Goal: Information Seeking & Learning: Learn about a topic

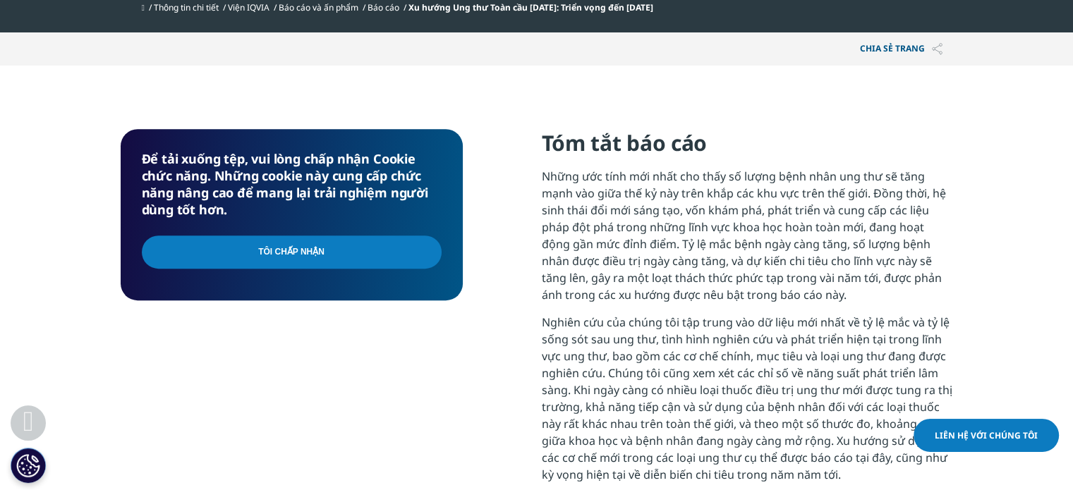
scroll to position [635, 0]
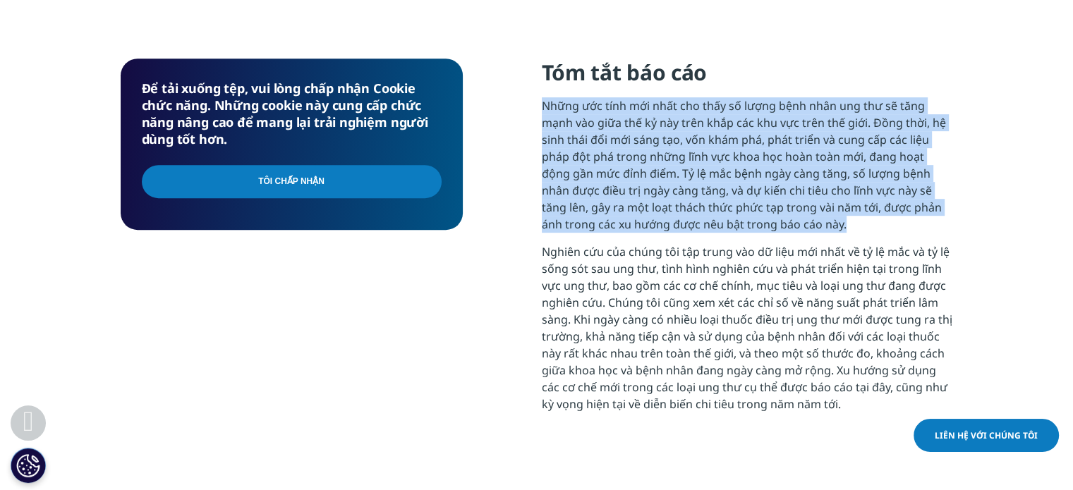
drag, startPoint x: 543, startPoint y: 161, endPoint x: 801, endPoint y: 276, distance: 282.1
click at [801, 243] on p "Những ước tính mới nhất cho thấy số lượng bệnh nhân ung thư sẽ tăng mạnh vào gi…" at bounding box center [747, 170] width 411 height 146
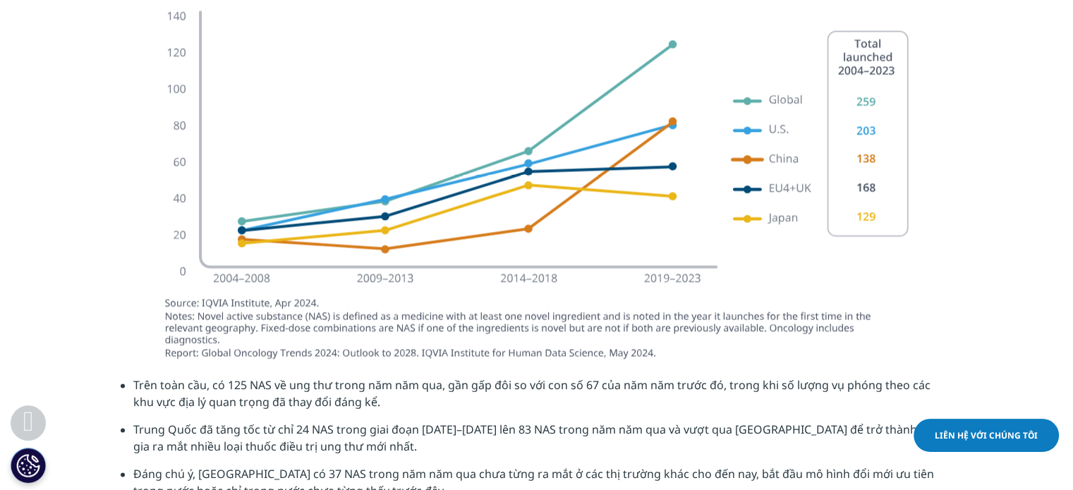
scroll to position [2188, 0]
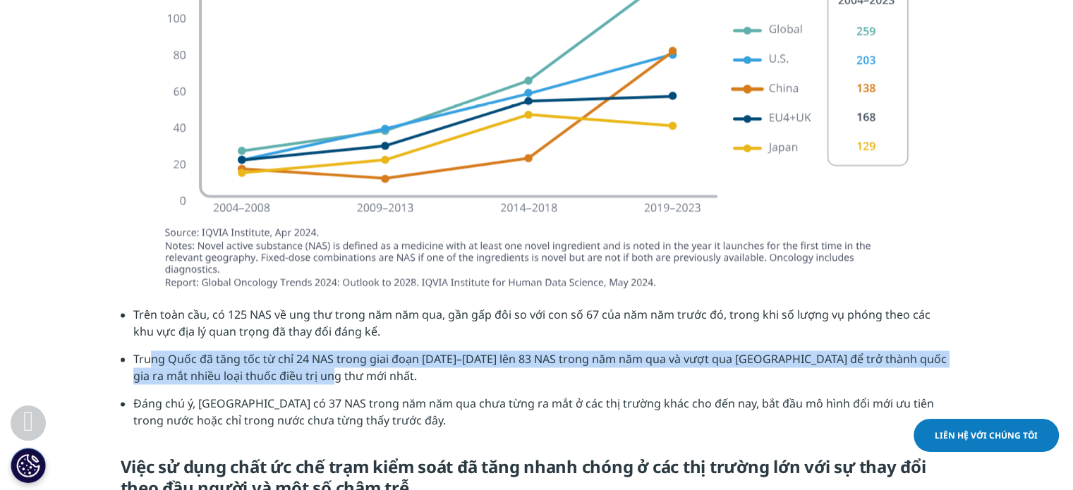
drag, startPoint x: 153, startPoint y: 426, endPoint x: 330, endPoint y: 448, distance: 178.5
click at [330, 395] on li "Trung Quốc đã tăng tốc từ chỉ 24 NAS trong giai đoạn 2014–2018 lên 83 NAS trong…" at bounding box center [543, 373] width 820 height 44
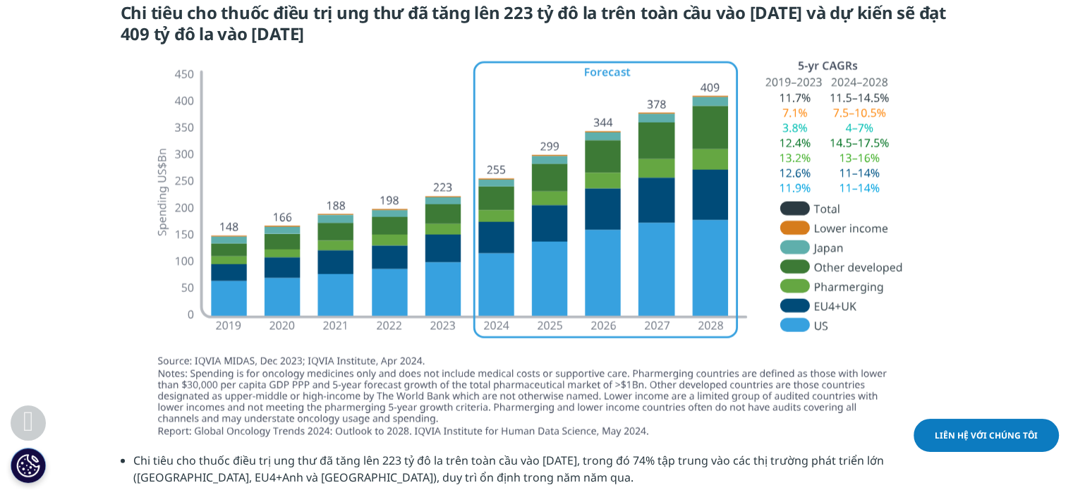
scroll to position [3175, 0]
drag, startPoint x: 124, startPoint y: 87, endPoint x: 387, endPoint y: 114, distance: 263.9
click at [387, 55] on h5 "Chi tiêu cho thuốc điều trị ung thư đã tăng lên 223 tỷ đô la trên toàn cầu vào …" at bounding box center [537, 28] width 833 height 53
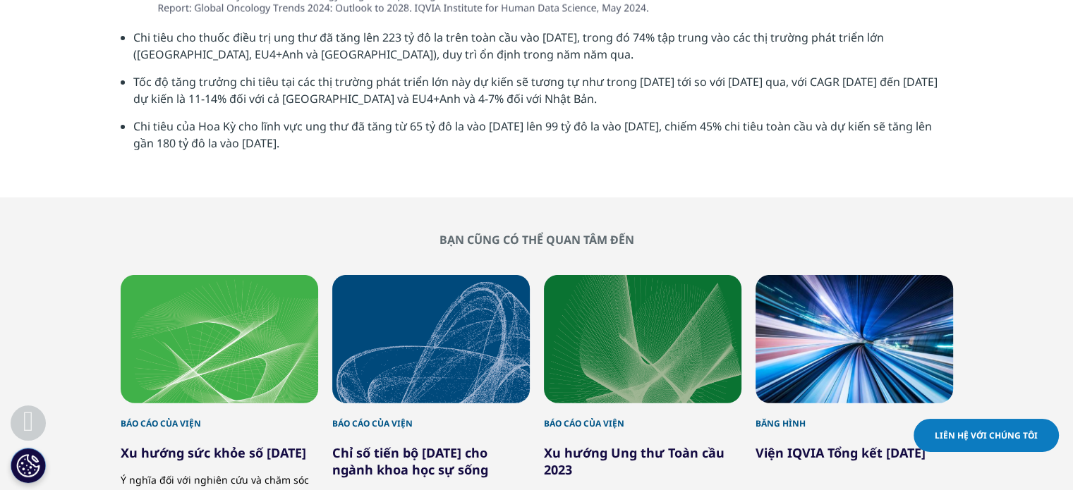
scroll to position [3528, 0]
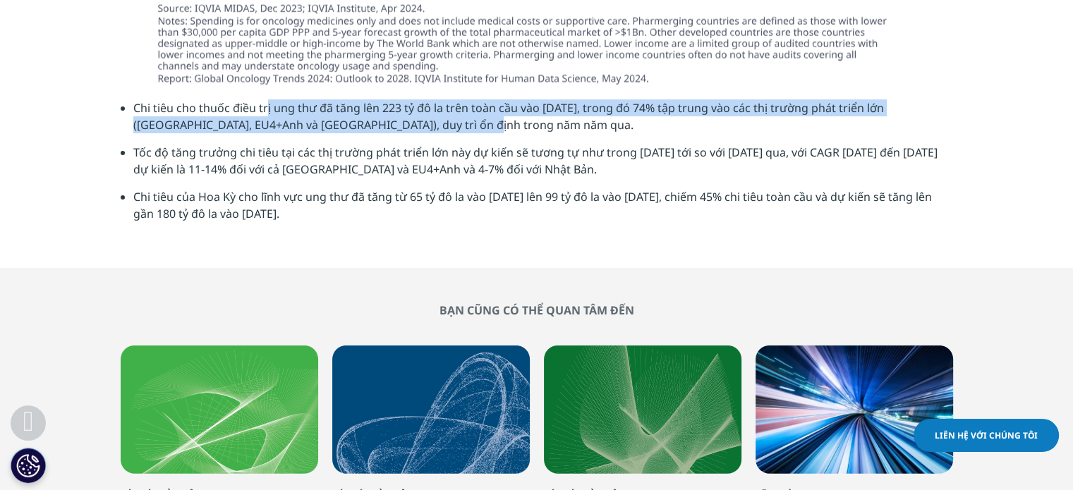
drag, startPoint x: 265, startPoint y: 176, endPoint x: 426, endPoint y: 191, distance: 161.6
click at [426, 133] on font "Chi tiêu cho thuốc điều trị ung thư đã tăng lên 223 tỷ đô la trên toàn cầu vào …" at bounding box center [508, 116] width 751 height 32
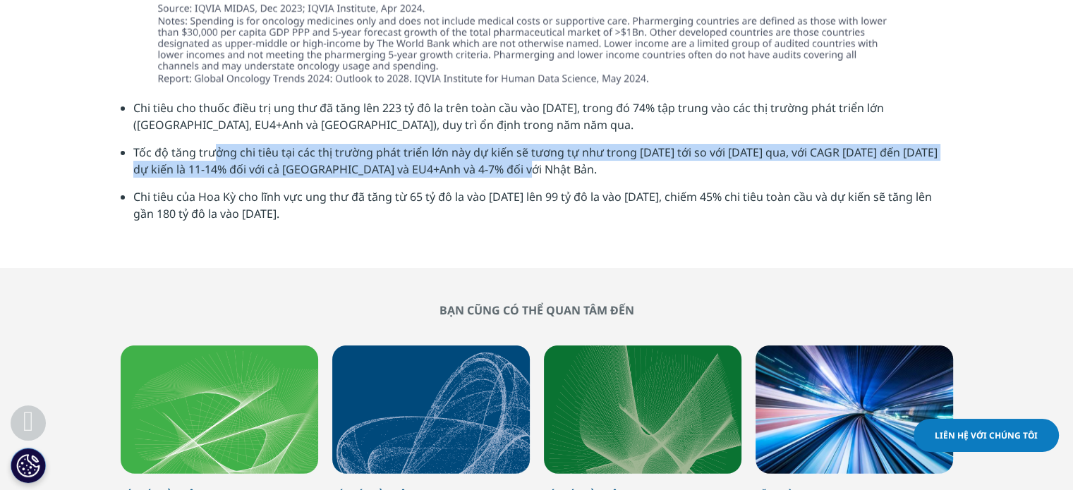
drag, startPoint x: 212, startPoint y: 215, endPoint x: 536, endPoint y: 240, distance: 325.6
click at [536, 188] on li "Tốc độ tăng trưởng chi tiêu tại các thị trường phát triển lớn này dự kiến ​​sẽ …" at bounding box center [543, 166] width 820 height 44
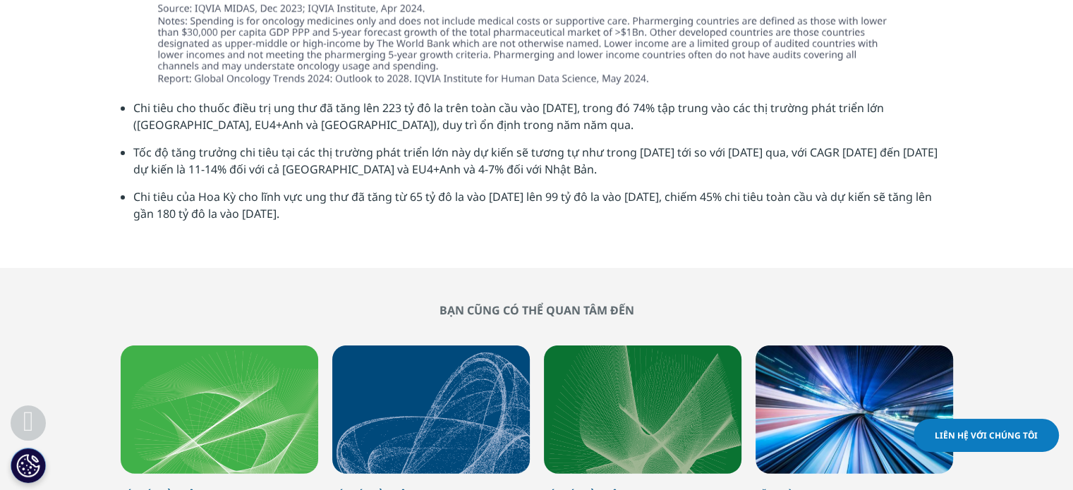
drag, startPoint x: 277, startPoint y: 265, endPoint x: 339, endPoint y: 292, distance: 67.9
click at [339, 233] on li "Chi tiêu của Hoa Kỳ cho lĩnh vực ung thư đã tăng từ 65 tỷ đô la vào năm 2019 lê…" at bounding box center [543, 210] width 820 height 44
drag, startPoint x: 237, startPoint y: 270, endPoint x: 316, endPoint y: 284, distance: 80.3
click at [316, 222] on font "Chi tiêu của Hoa Kỳ cho lĩnh vực ung thư đã tăng từ 65 tỷ đô la vào năm 2019 lê…" at bounding box center [532, 205] width 799 height 32
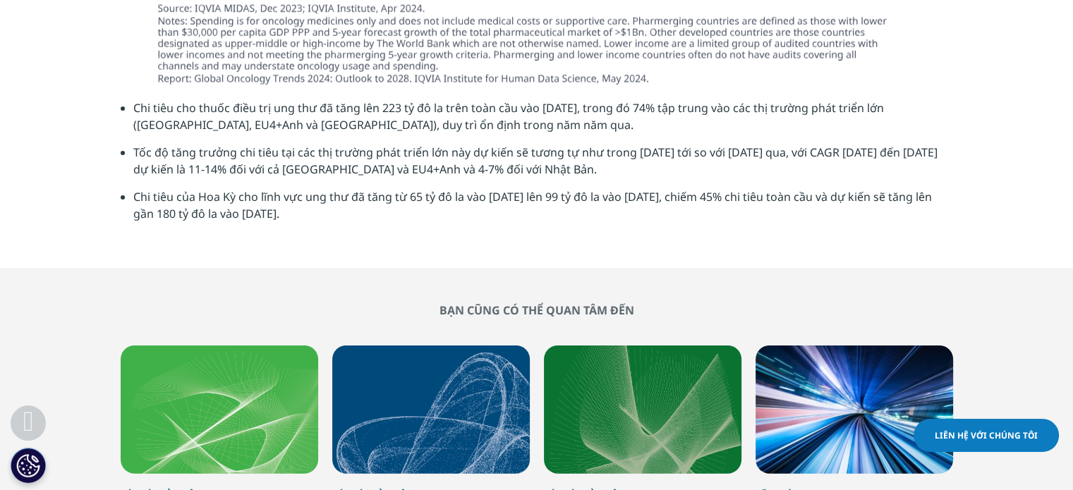
click at [316, 222] on font "Chi tiêu của Hoa Kỳ cho lĩnh vực ung thư đã tăng từ 65 tỷ đô la vào năm 2019 lê…" at bounding box center [532, 205] width 799 height 32
click at [327, 177] on font "Tốc độ tăng trưởng chi tiêu tại các thị trường phát triển lớn này dự kiến ​​sẽ …" at bounding box center [535, 161] width 804 height 32
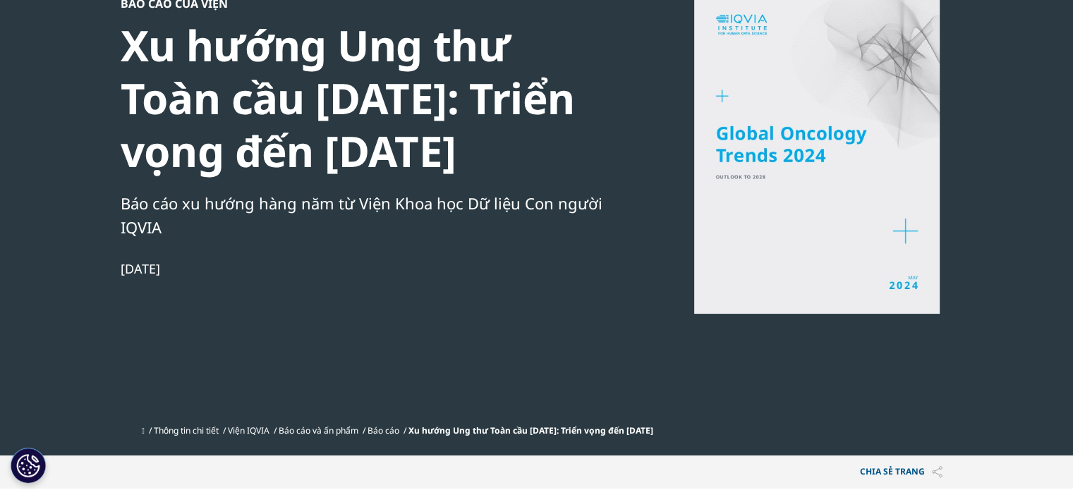
scroll to position [0, 0]
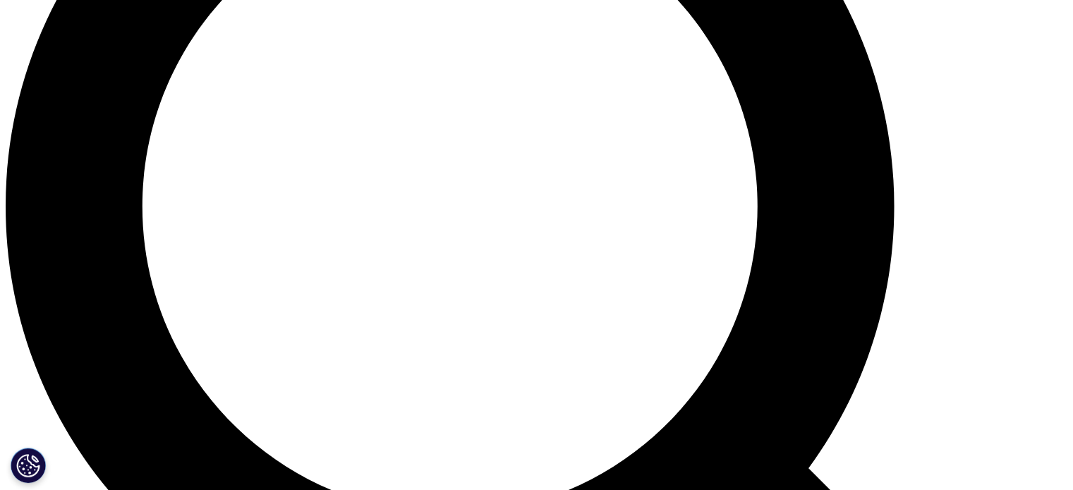
scroll to position [1341, 0]
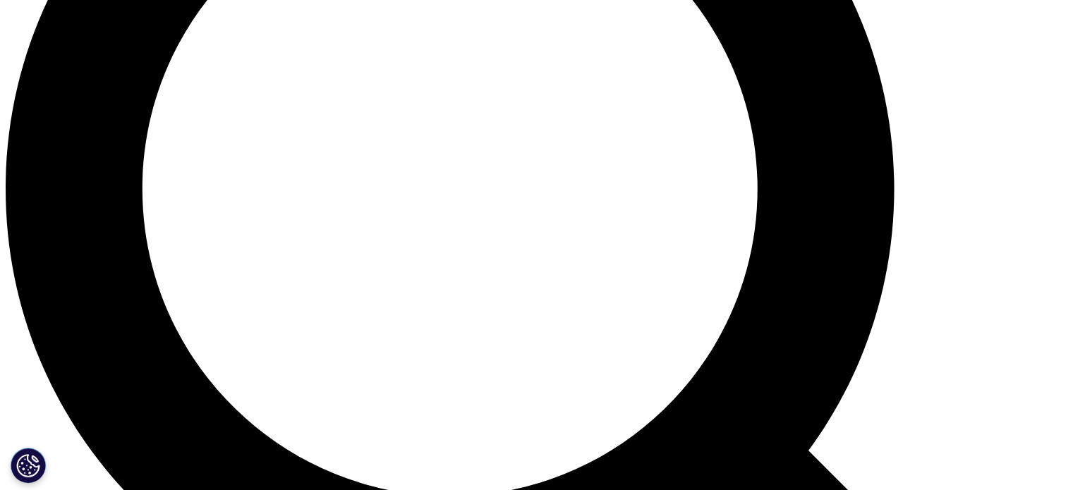
drag, startPoint x: 310, startPoint y: 192, endPoint x: 672, endPoint y: 207, distance: 362.3
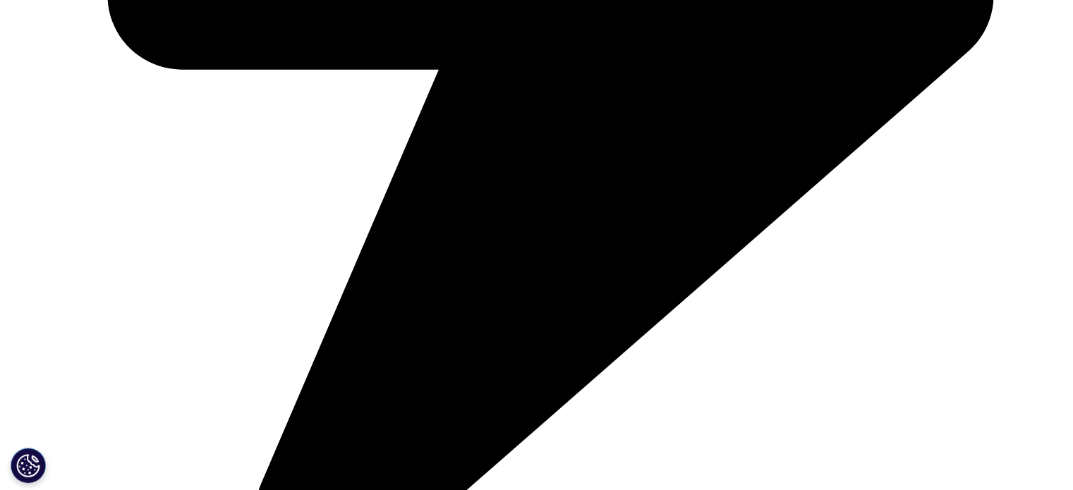
drag, startPoint x: 294, startPoint y: 236, endPoint x: 308, endPoint y: 249, distance: 19.5
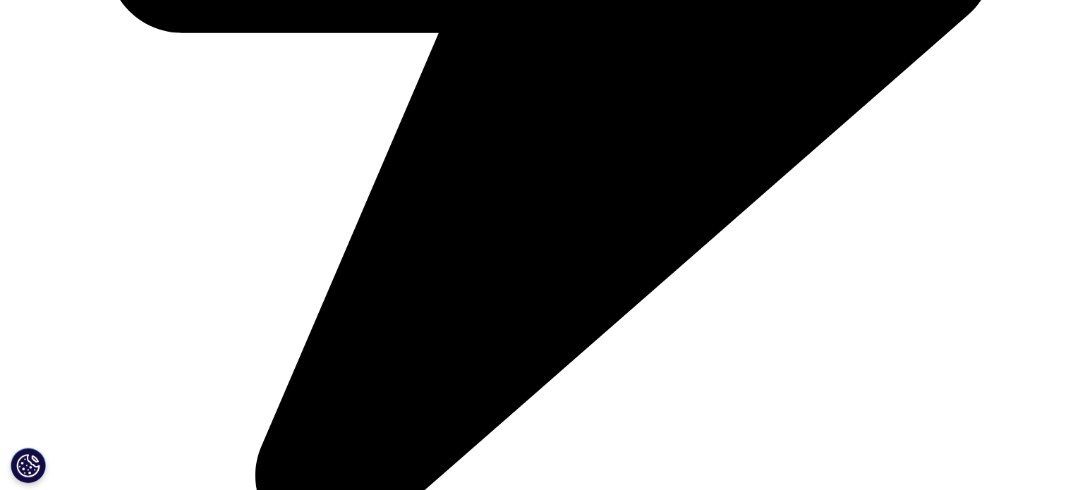
scroll to position [1411, 0]
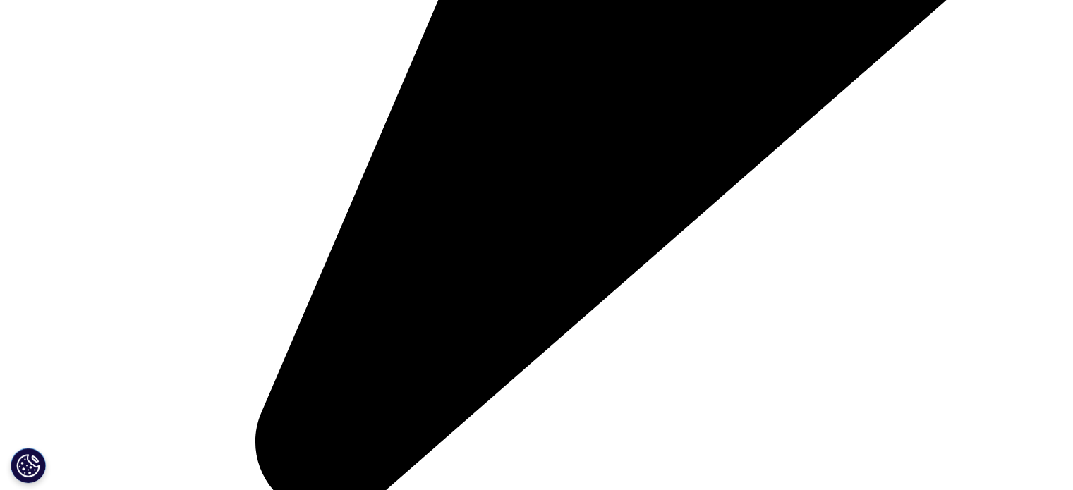
drag, startPoint x: 140, startPoint y: 267, endPoint x: 354, endPoint y: 303, distance: 216.0
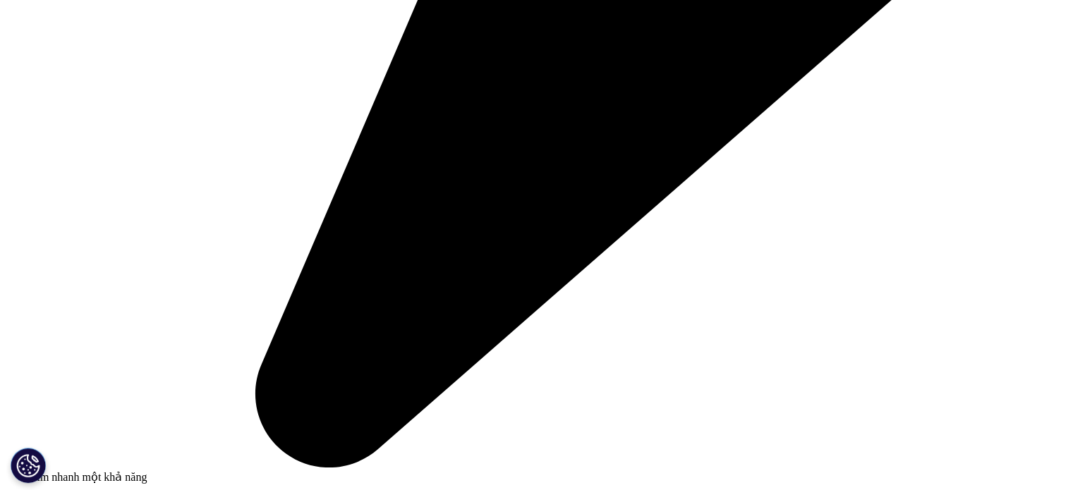
scroll to position [1482, 0]
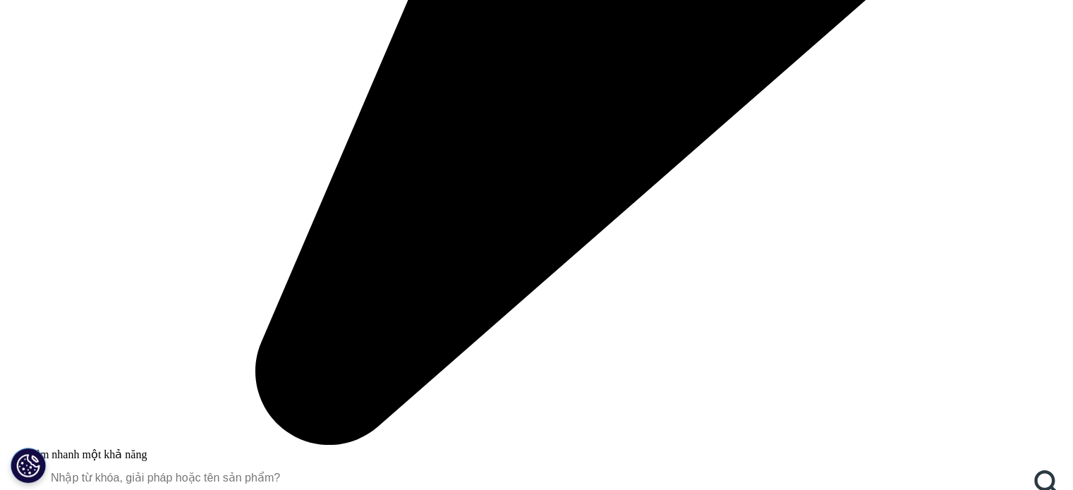
drag, startPoint x: 251, startPoint y: 270, endPoint x: 573, endPoint y: 290, distance: 322.4
drag, startPoint x: 242, startPoint y: 270, endPoint x: 590, endPoint y: 294, distance: 348.7
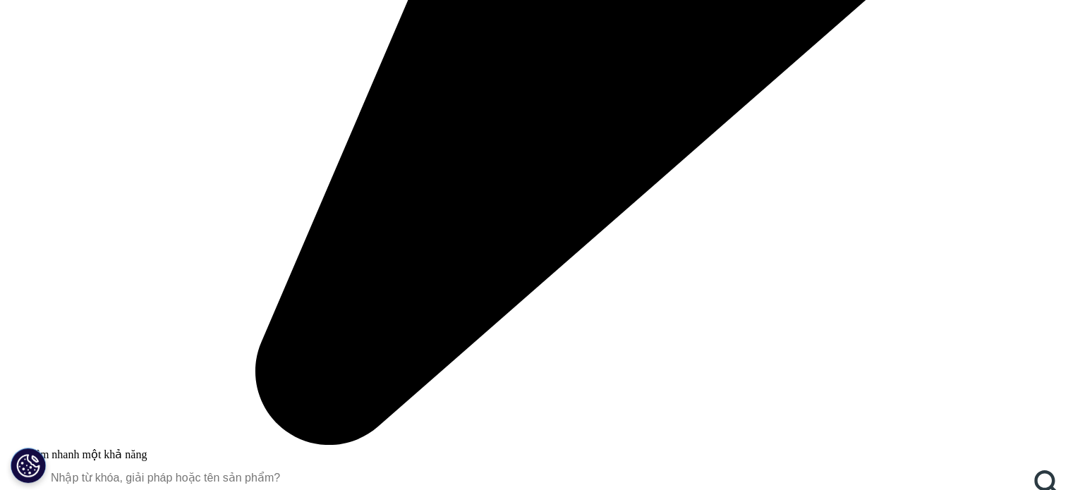
drag, startPoint x: 293, startPoint y: 282, endPoint x: 577, endPoint y: 304, distance: 285.2
drag, startPoint x: 287, startPoint y: 306, endPoint x: 580, endPoint y: 325, distance: 293.5
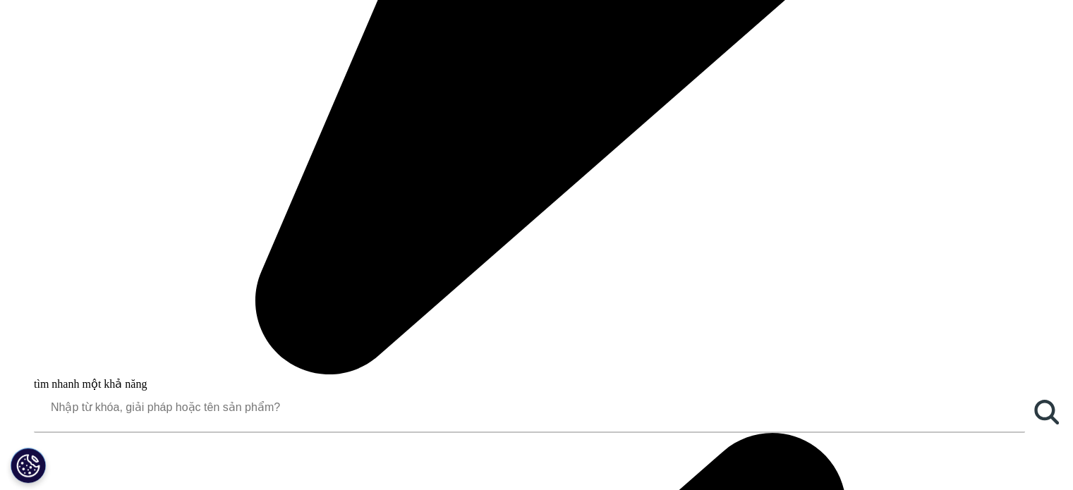
scroll to position [1623, 0]
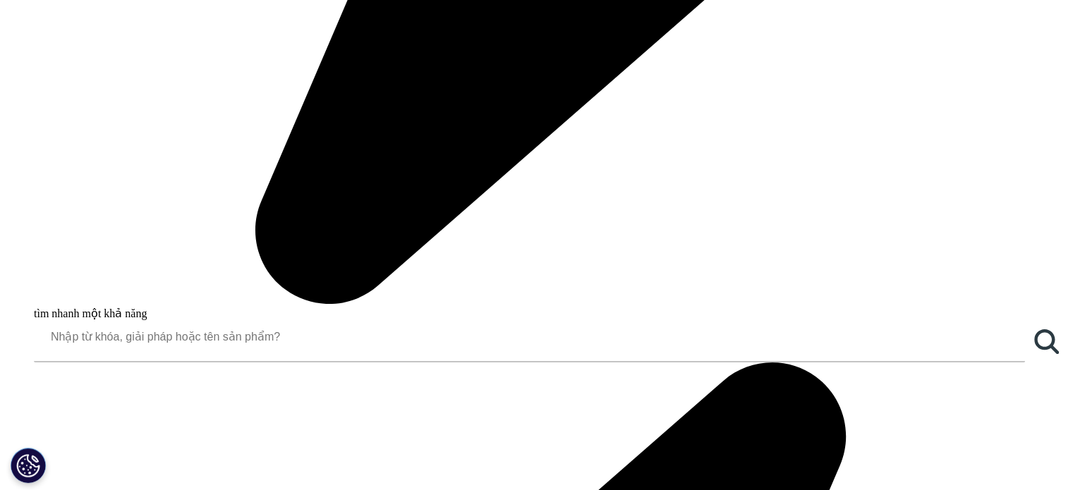
drag, startPoint x: 286, startPoint y: 352, endPoint x: 520, endPoint y: 356, distance: 234.3
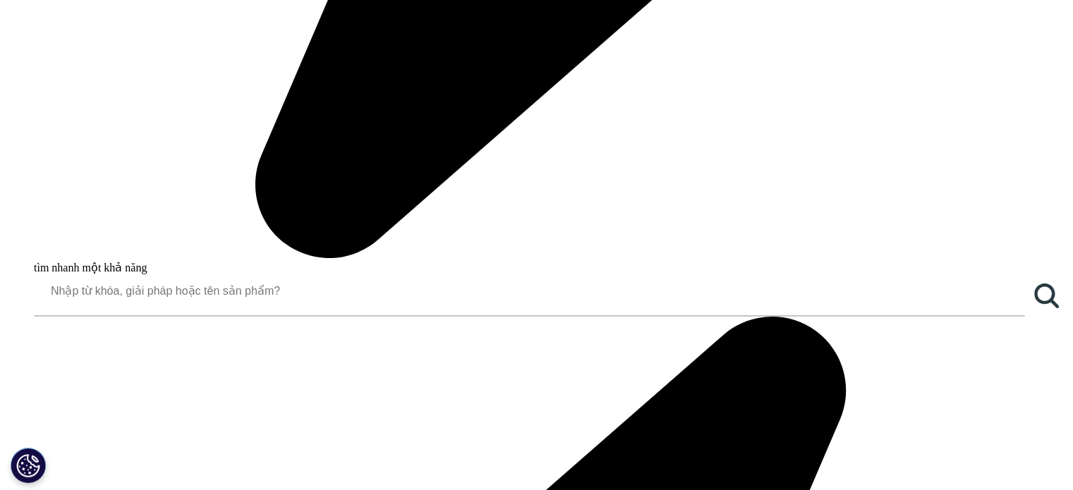
scroll to position [1694, 0]
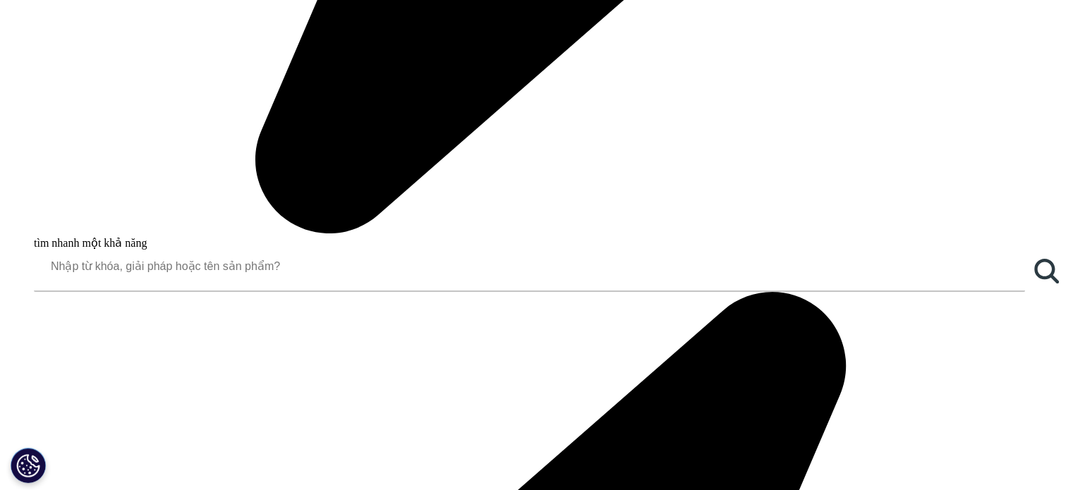
drag, startPoint x: 680, startPoint y: 294, endPoint x: 762, endPoint y: 295, distance: 81.9
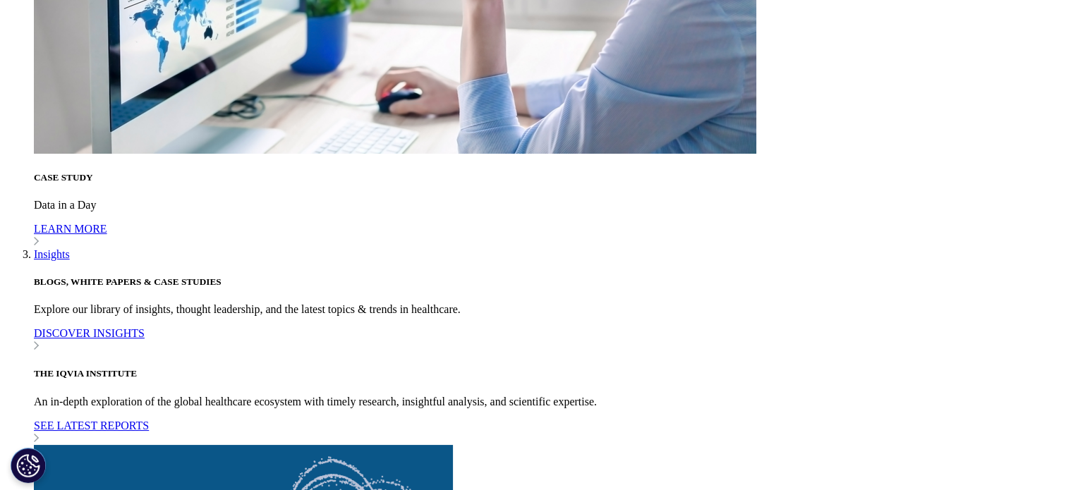
scroll to position [4869, 0]
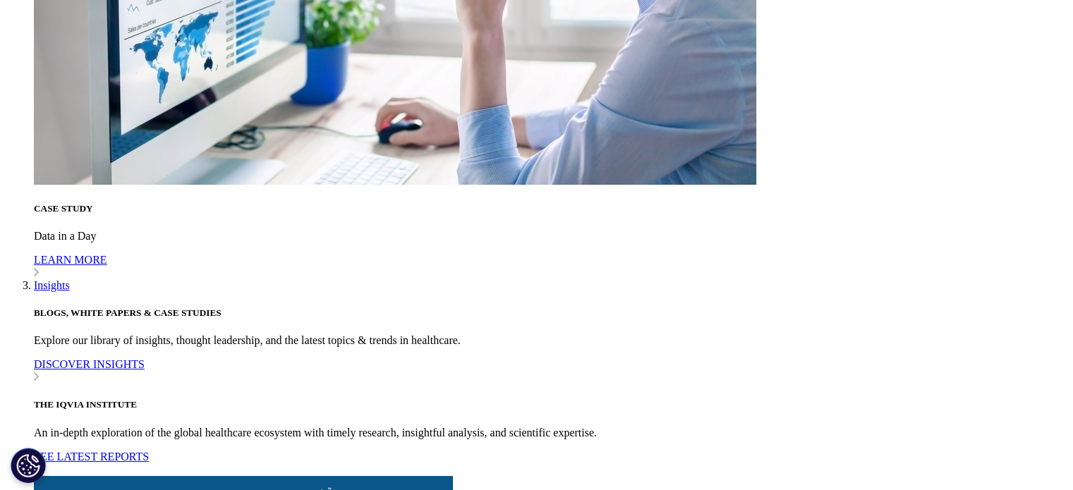
drag, startPoint x: 235, startPoint y: 203, endPoint x: 500, endPoint y: 214, distance: 265.6
drag, startPoint x: 128, startPoint y: 200, endPoint x: 545, endPoint y: 228, distance: 418.0
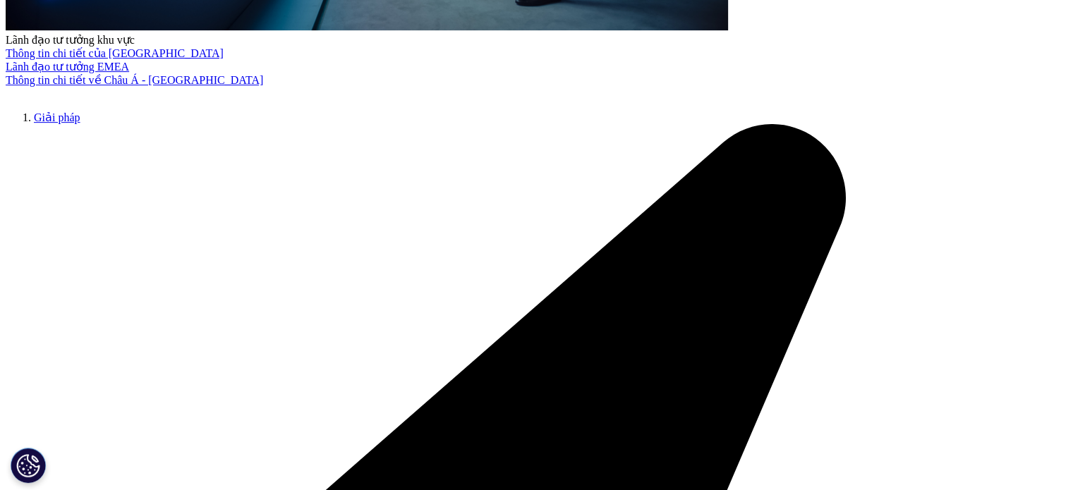
scroll to position [588, 0]
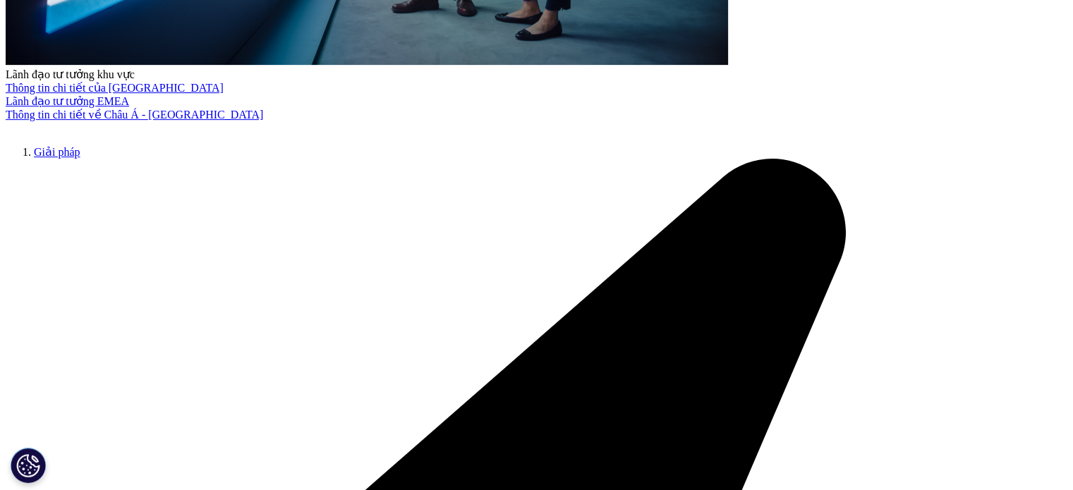
drag, startPoint x: 542, startPoint y: 95, endPoint x: 613, endPoint y: 156, distance: 93.6
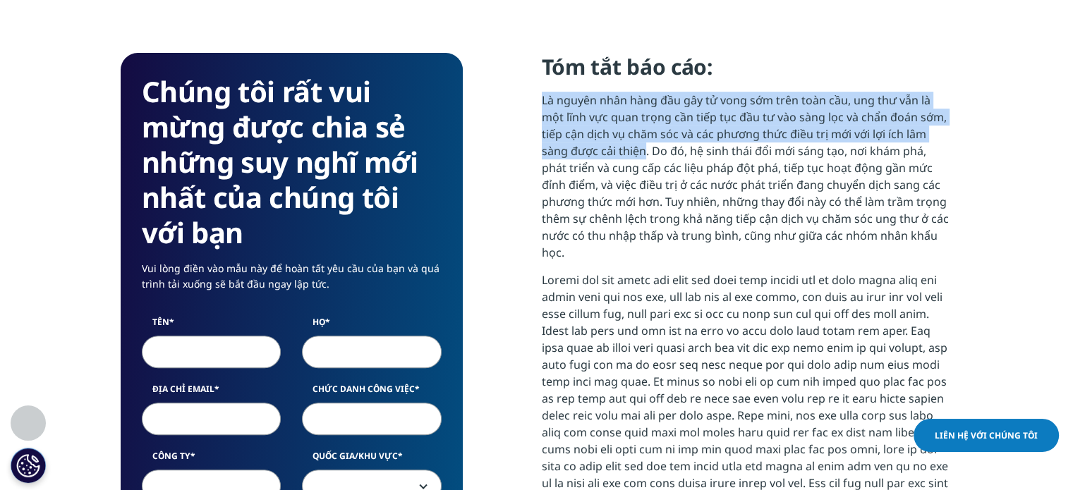
click at [613, 156] on font "Là nguyên nhân hàng đầu gây tử vong sớm trên toàn cầu, ung thư vẫn là một lĩnh …" at bounding box center [745, 176] width 407 height 168
copy font "Là nguyên nhân hàng đầu gây tử vong sớm trên toàn cầu, ung thư vẫn là một lĩnh …"
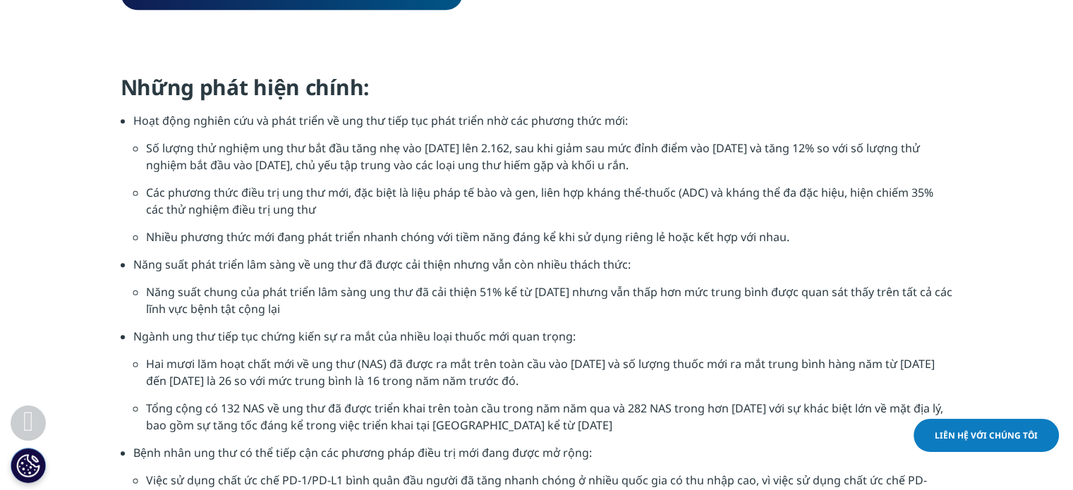
scroll to position [1505, 0]
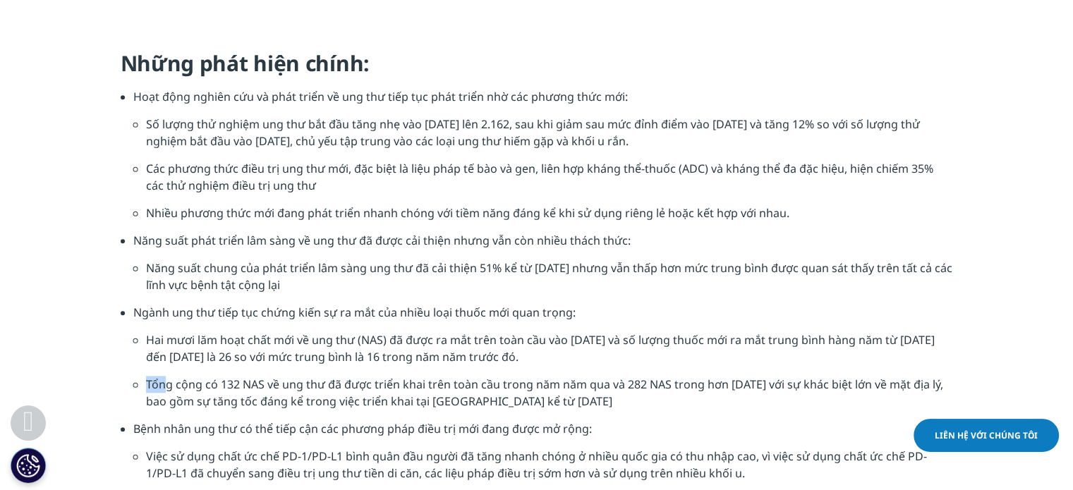
drag, startPoint x: 145, startPoint y: 383, endPoint x: 169, endPoint y: 384, distance: 24.0
click at [169, 384] on font "Tổng cộng có 132 NAS về ung thư đã được triển khai trên toàn cầu trong năm năm …" at bounding box center [544, 393] width 797 height 32
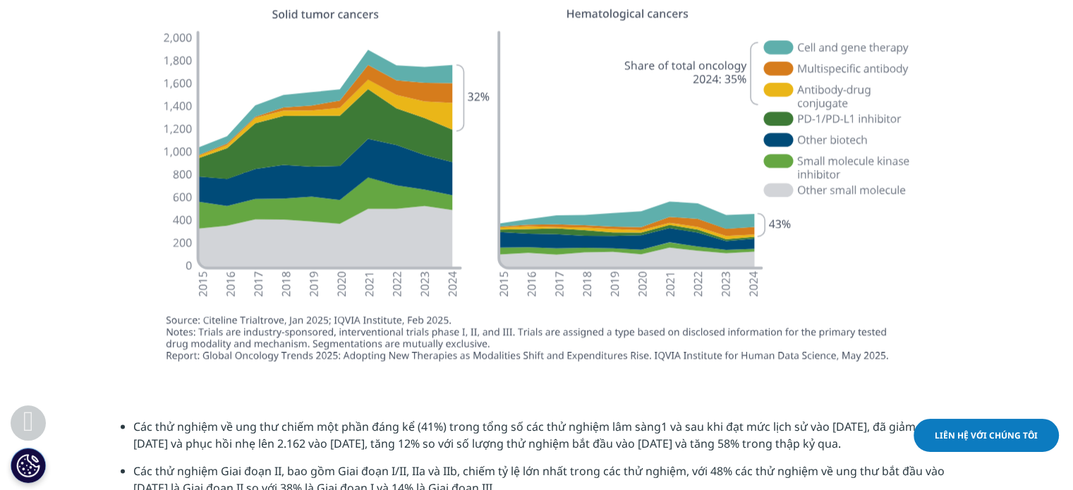
scroll to position [2493, 0]
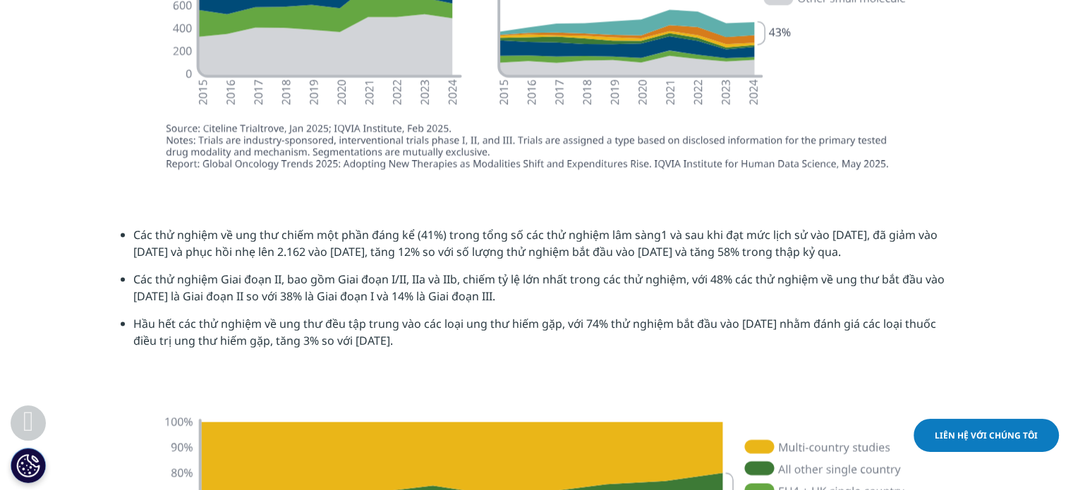
drag, startPoint x: 246, startPoint y: 231, endPoint x: 919, endPoint y: 260, distance: 674.5
click at [919, 260] on li "Các thử nghiệm về ung thư chiếm một phần đáng kể (41%) trong tổng số các thử ng…" at bounding box center [543, 248] width 820 height 44
drag, startPoint x: 919, startPoint y: 260, endPoint x: 904, endPoint y: 256, distance: 15.9
click at [919, 259] on li "Các thử nghiệm về ung thư chiếm một phần đáng kể (41%) trong tổng số các thử ng…" at bounding box center [543, 248] width 820 height 44
drag, startPoint x: 294, startPoint y: 273, endPoint x: 533, endPoint y: 302, distance: 241.0
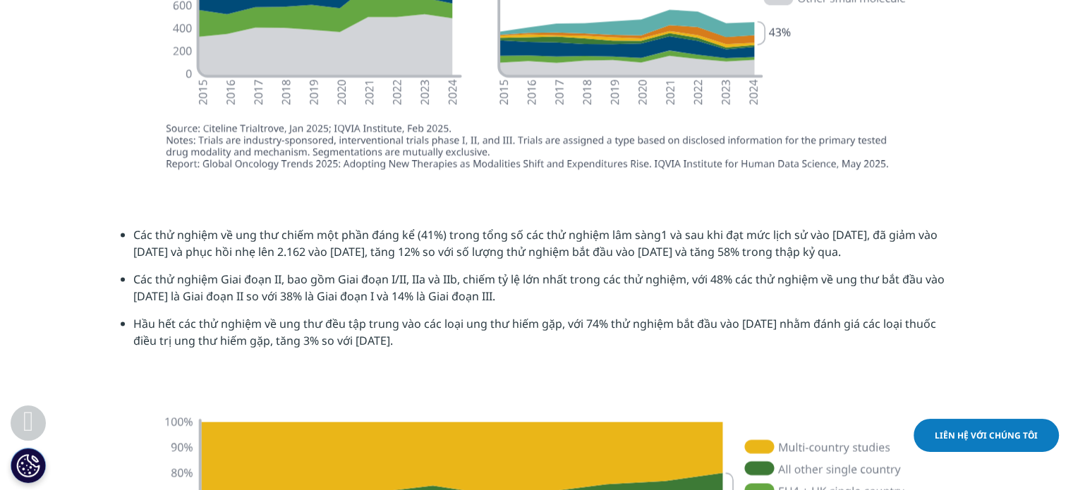
click at [533, 302] on li "Các thử nghiệm Giai đoạn II, bao gồm Giai đoạn I/II, IIa và IIb, chiếm tỷ lệ lớ…" at bounding box center [543, 292] width 820 height 44
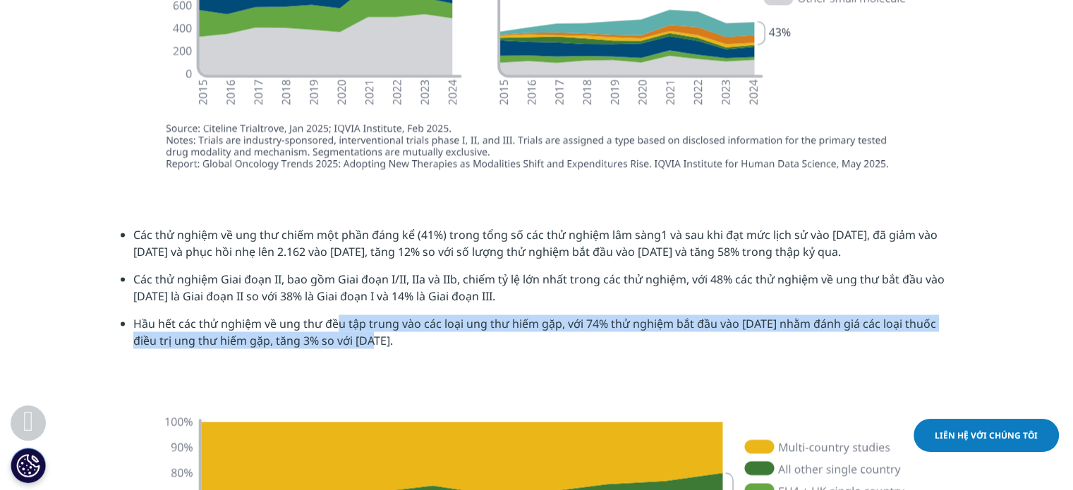
drag, startPoint x: 339, startPoint y: 319, endPoint x: 363, endPoint y: 349, distance: 39.1
click at [363, 349] on li "Hầu hết các thử nghiệm về ung thư đều tập trung vào các loại ung thư hiếm gặp, …" at bounding box center [543, 337] width 820 height 44
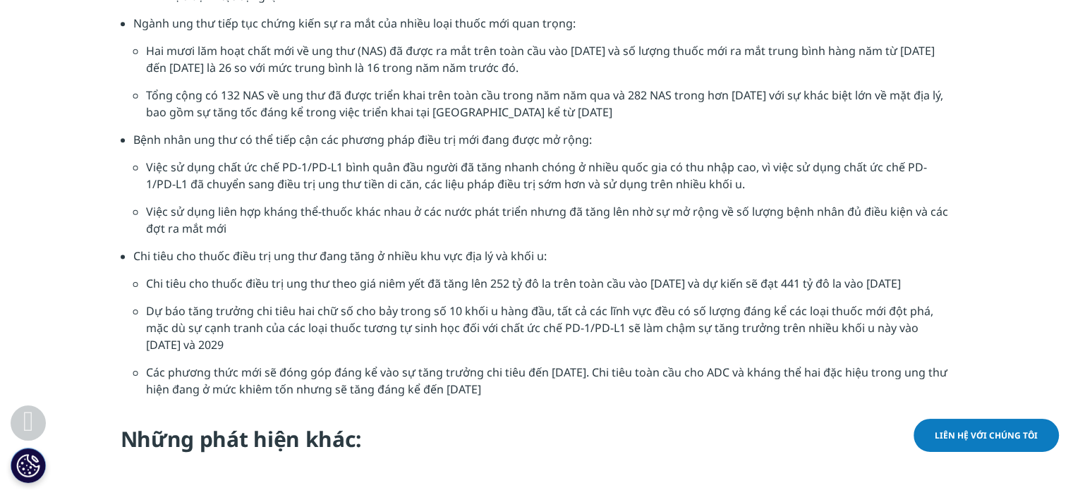
scroll to position [1717, 0]
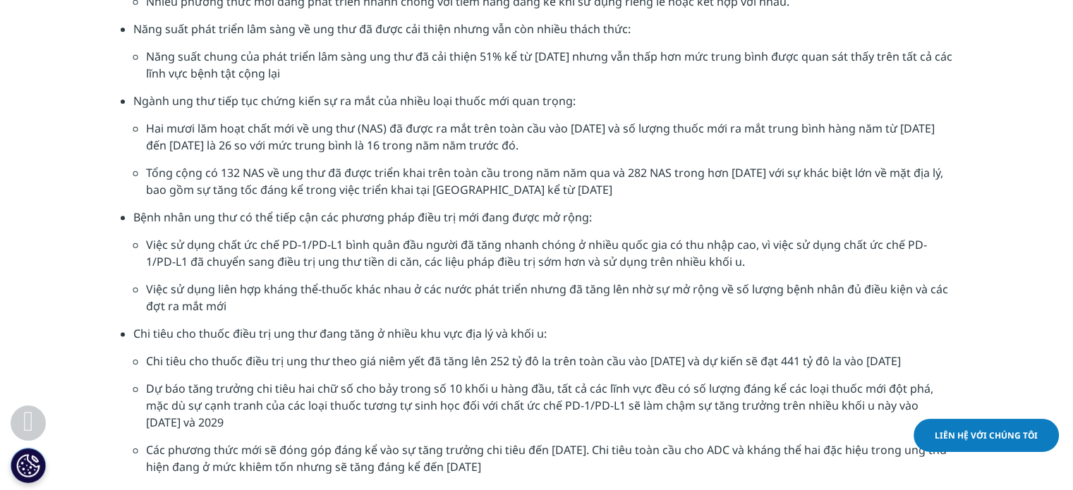
click at [320, 215] on font "Bệnh nhân ung thư có thể tiếp cận các phương pháp điều trị mới đang được mở rộn…" at bounding box center [362, 218] width 459 height 16
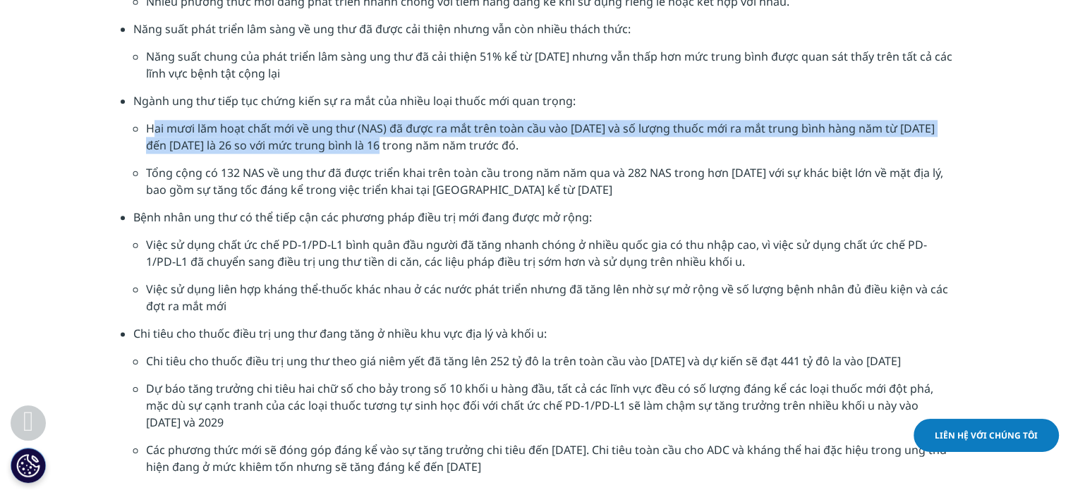
drag, startPoint x: 151, startPoint y: 132, endPoint x: 399, endPoint y: 142, distance: 247.9
click at [399, 142] on font "Hai mươi lăm hoạt chất mới về ung thư (NAS) đã được ra mắt trên toàn cầu vào [D…" at bounding box center [540, 137] width 789 height 32
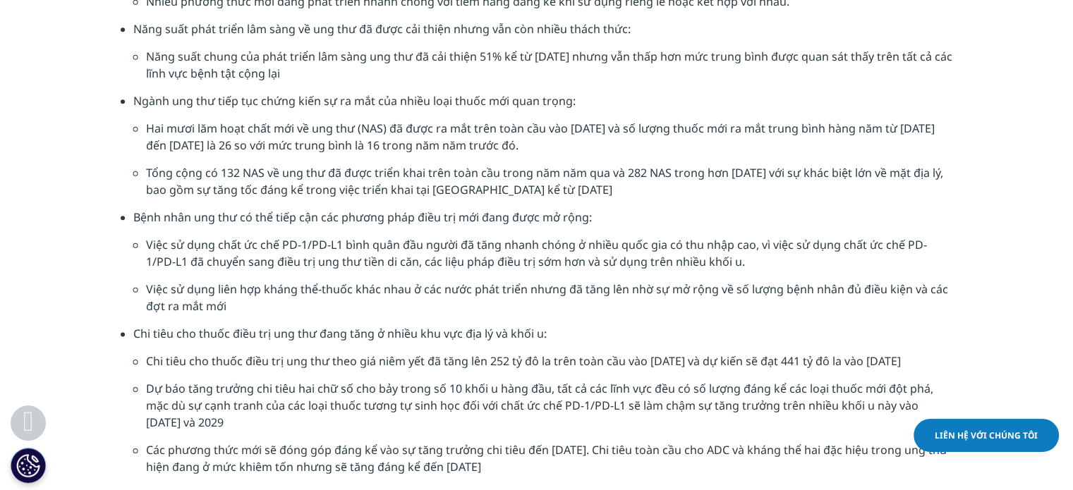
click at [289, 124] on font "Hai mươi lăm hoạt chất mới về ung thư (NAS) đã được ra mắt trên toàn cầu vào [D…" at bounding box center [540, 137] width 789 height 32
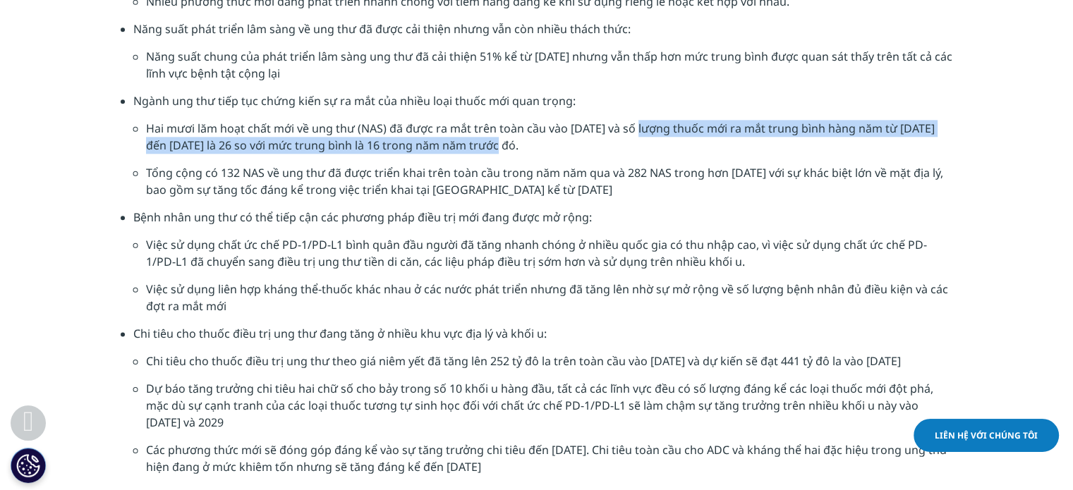
drag, startPoint x: 645, startPoint y: 129, endPoint x: 511, endPoint y: 150, distance: 135.6
click at [511, 150] on font "Hai mươi lăm hoạt chất mới về ung thư (NAS) đã được ra mắt trên toàn cầu vào [D…" at bounding box center [540, 137] width 789 height 32
click at [511, 151] on font "Hai mươi lăm hoạt chất mới về ung thư (NAS) đã được ra mắt trên toàn cầu vào [D…" at bounding box center [540, 137] width 789 height 32
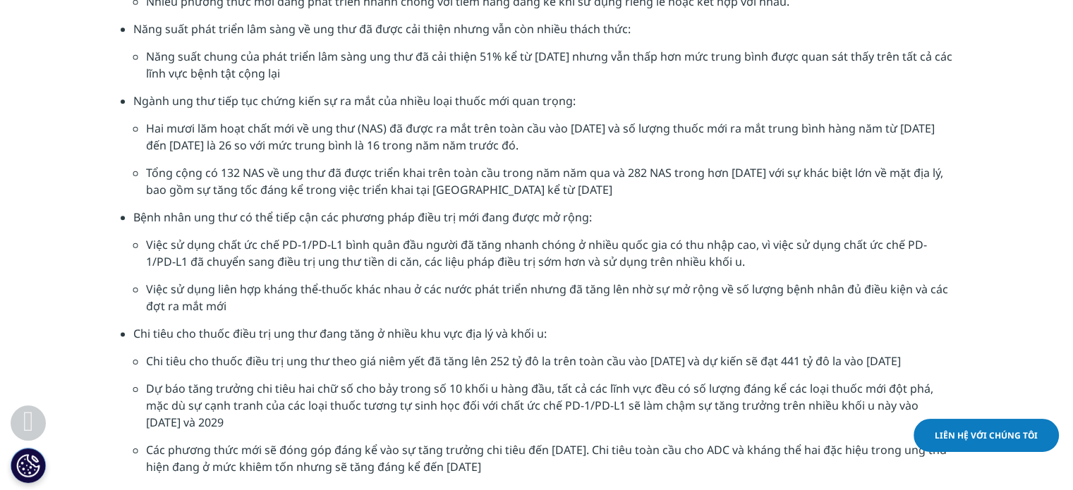
click at [132, 172] on ul "Ngành ung thư tiếp tục chứng kiến ​​sự ra mắt của nhiều loại thuốc mới quan trọ…" at bounding box center [537, 150] width 833 height 116
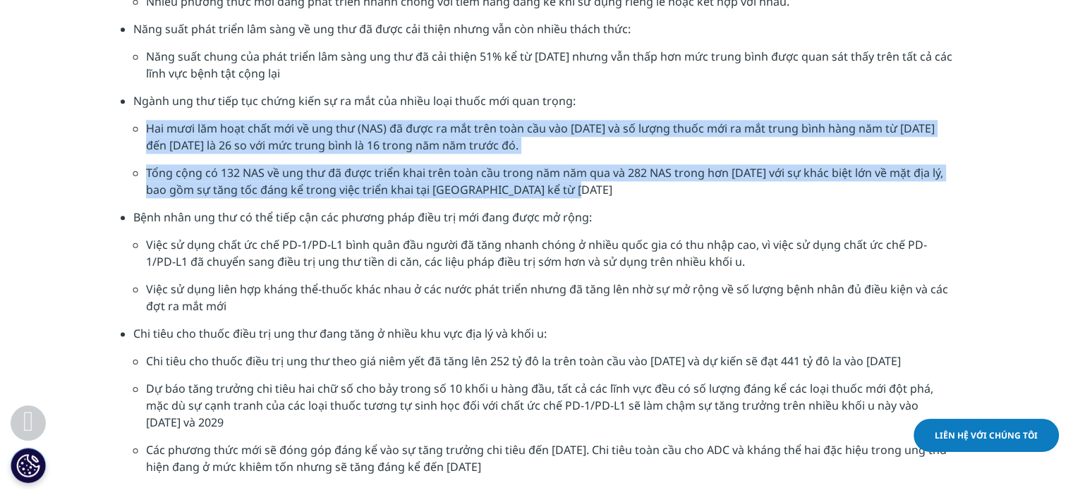
drag, startPoint x: 150, startPoint y: 128, endPoint x: 577, endPoint y: 189, distance: 431.9
click at [577, 189] on ul "Hai mươi lăm hoạt chất mới về ung thư (NAS) đã được ra mắt trên toàn cầu vào nă…" at bounding box center [543, 164] width 820 height 89
copy ul "Hai mươi lăm hoạt chất mới về ung thư (NAS) đã được ra mắt trên toàn cầu vào nă…"
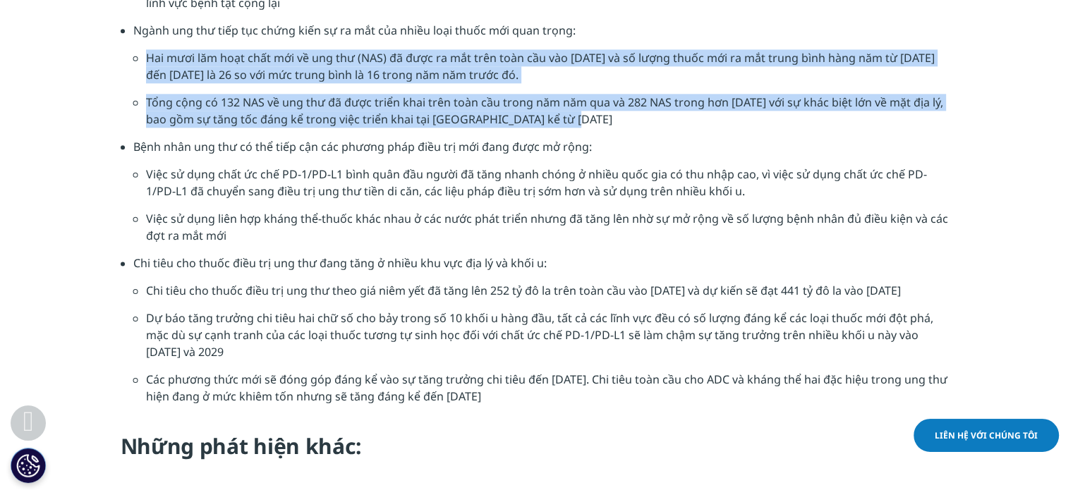
drag, startPoint x: 147, startPoint y: 290, endPoint x: 1022, endPoint y: 296, distance: 875.0
click at [1022, 296] on section "Những phát hiện chính: Hoạt động nghiên cứu và phát triển về ung thư tiếp tục p…" at bounding box center [536, 137] width 1073 height 740
copy font "Chi tiêu cho thuốc điều trị ung thư theo giá niêm yết đã tăng lên 252 tỷ đô la …"
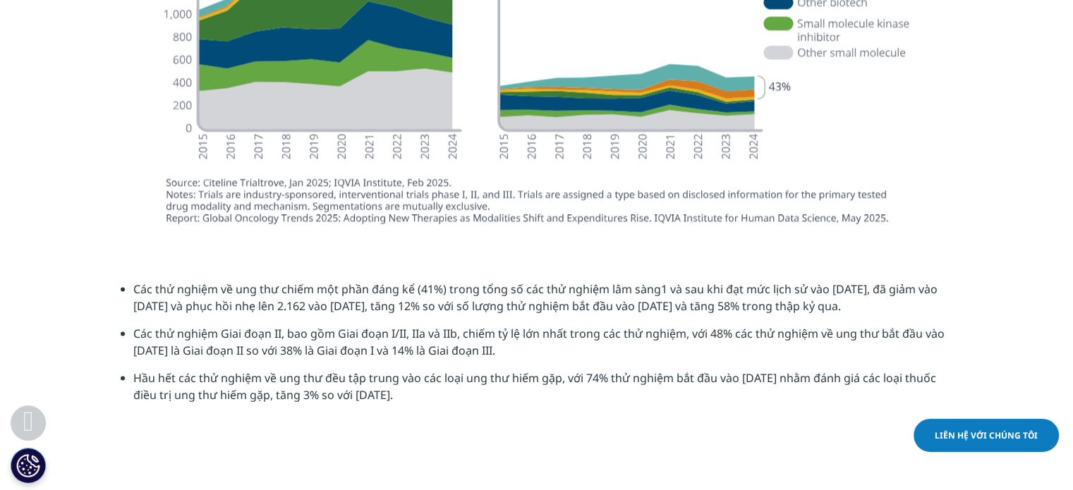
scroll to position [2493, 0]
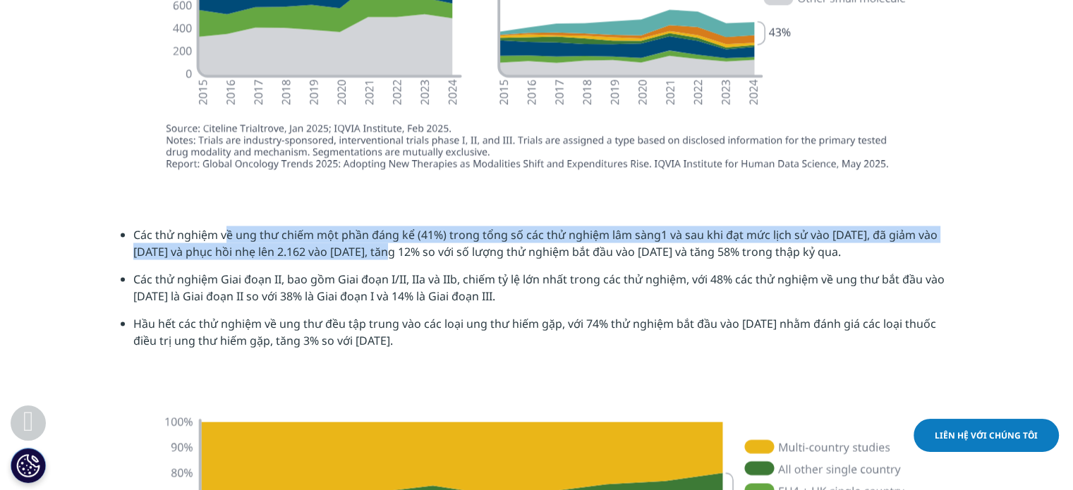
drag, startPoint x: 223, startPoint y: 239, endPoint x: 392, endPoint y: 252, distance: 169.8
click at [392, 252] on font "Các thử nghiệm về ung thư chiếm một phần đáng kể (41%) trong tổng số các thử ng…" at bounding box center [535, 243] width 804 height 32
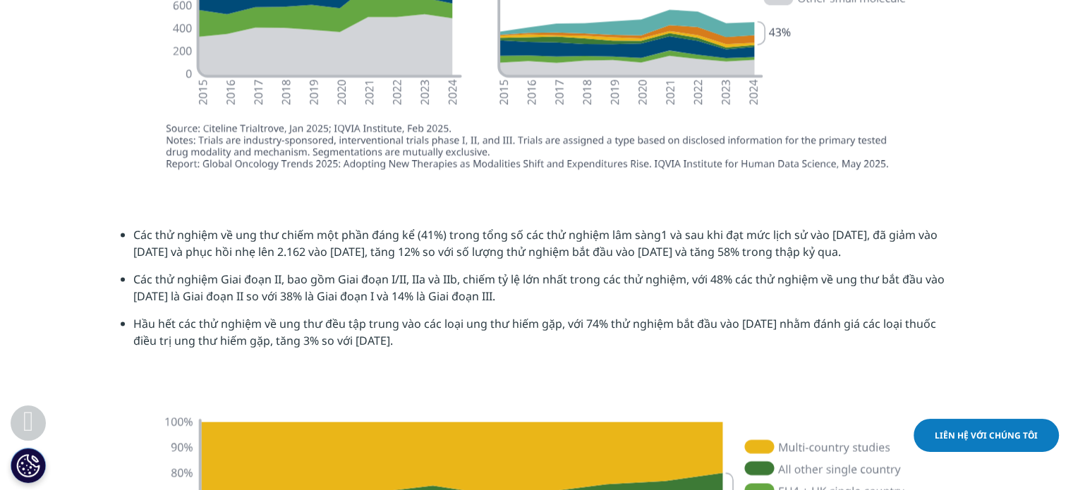
click at [352, 320] on font "Hầu hết các thử nghiệm về ung thư đều tập trung vào các loại ung thư hiếm gặp, …" at bounding box center [534, 331] width 803 height 32
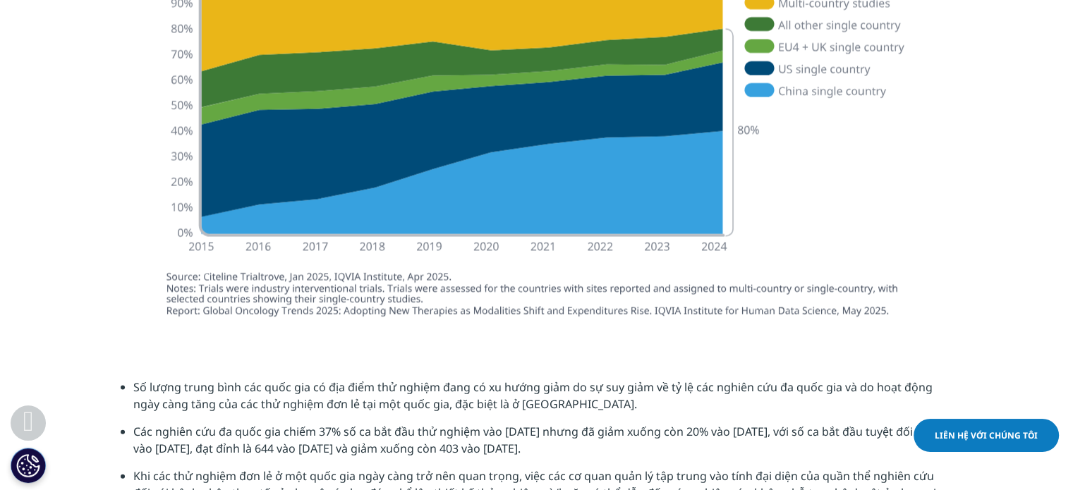
scroll to position [3128, 0]
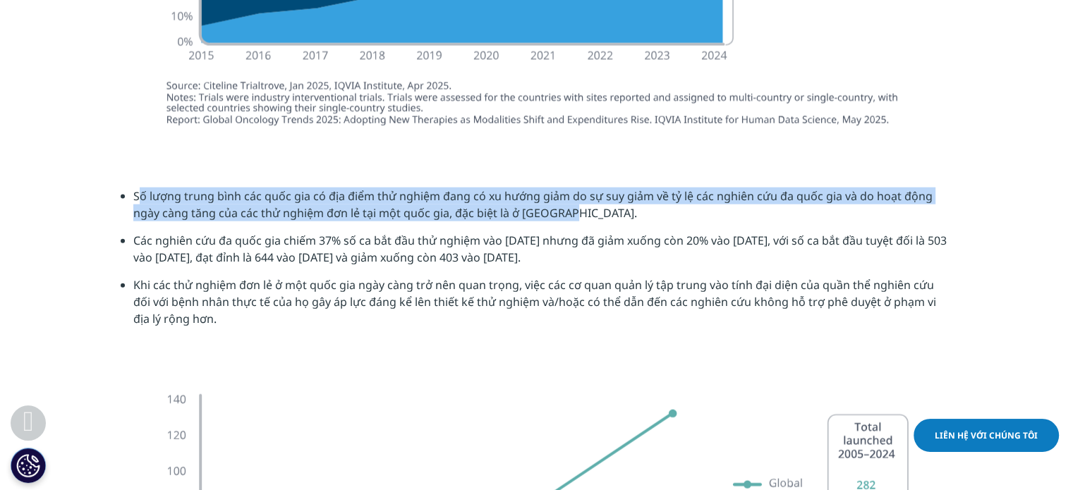
drag, startPoint x: 136, startPoint y: 188, endPoint x: 573, endPoint y: 216, distance: 437.7
click at [573, 216] on font "Số lượng trung bình các quốc gia có địa điểm thử nghiệm đang có xu hướng giảm d…" at bounding box center [532, 204] width 799 height 32
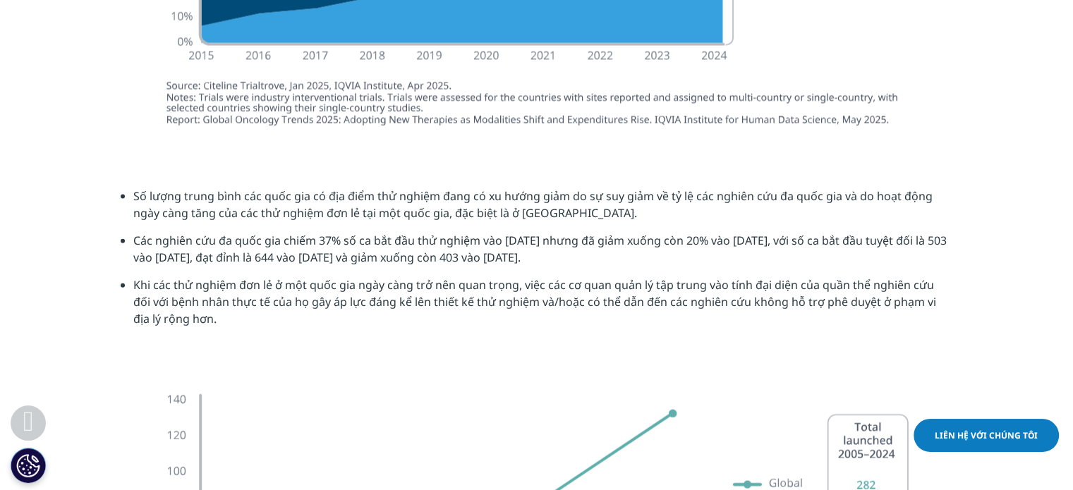
drag, startPoint x: 135, startPoint y: 235, endPoint x: 621, endPoint y: 251, distance: 485.7
click at [621, 251] on li "Các nghiên cứu đa quốc gia chiếm 37% số ca bắt đầu thử nghiệm vào [DATE] nhưng …" at bounding box center [543, 254] width 820 height 44
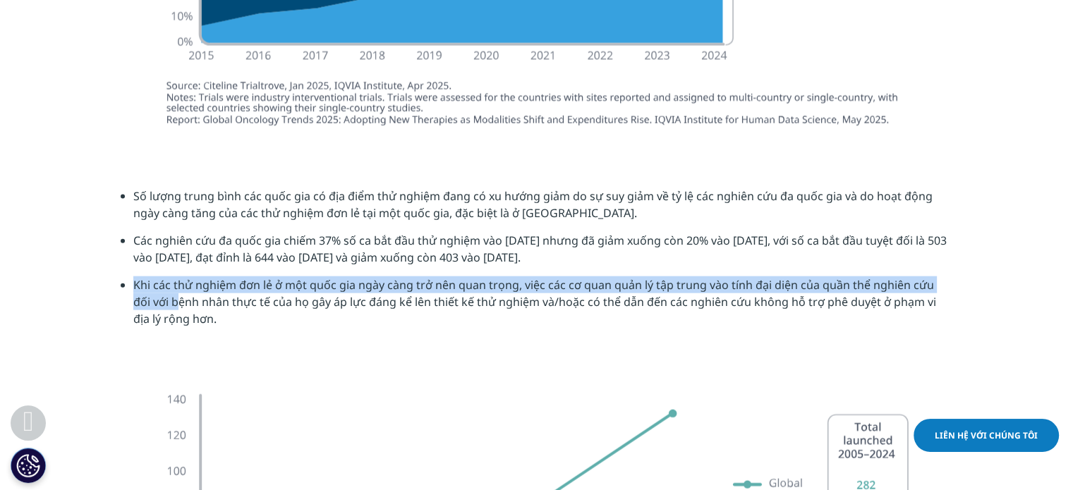
drag, startPoint x: 134, startPoint y: 282, endPoint x: 157, endPoint y: 307, distance: 34.5
click at [157, 307] on font "Khi các thử nghiệm đơn lẻ ở một quốc gia ngày càng trở nên quan trọng, việc các…" at bounding box center [534, 301] width 803 height 49
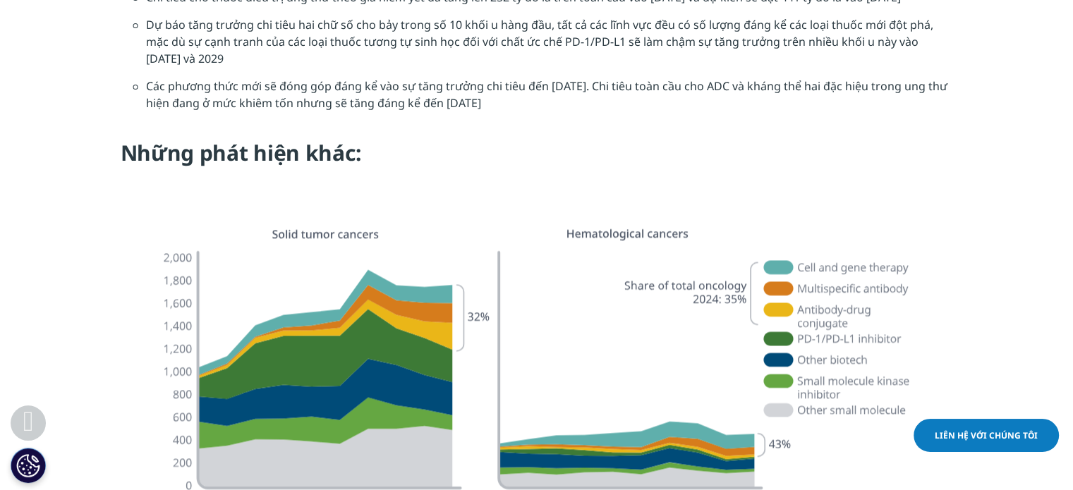
scroll to position [1787, 0]
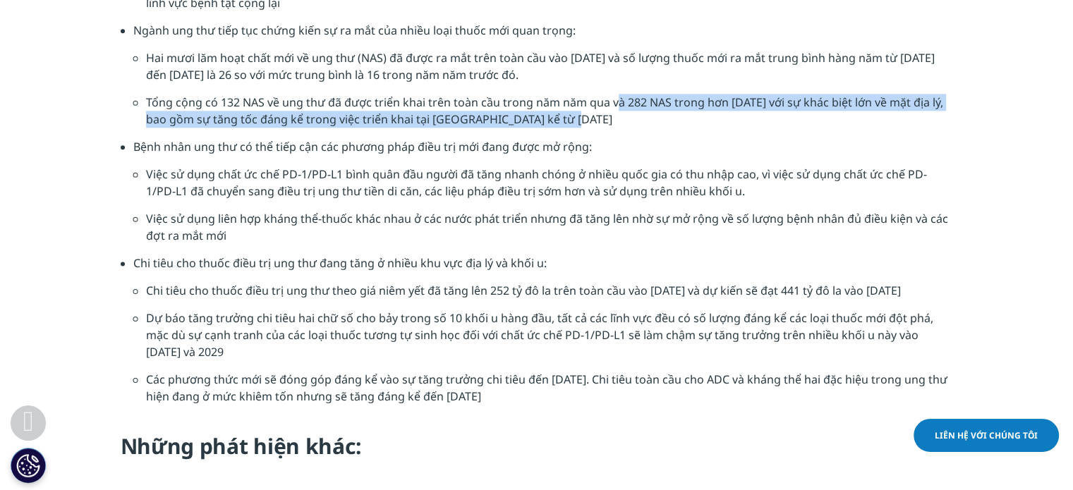
drag, startPoint x: 618, startPoint y: 102, endPoint x: 661, endPoint y: 116, distance: 45.3
click at [661, 116] on li "Tổng cộng có 132 NAS về ung thư đã được triển khai trên toàn cầu trong năm năm …" at bounding box center [549, 116] width 807 height 44
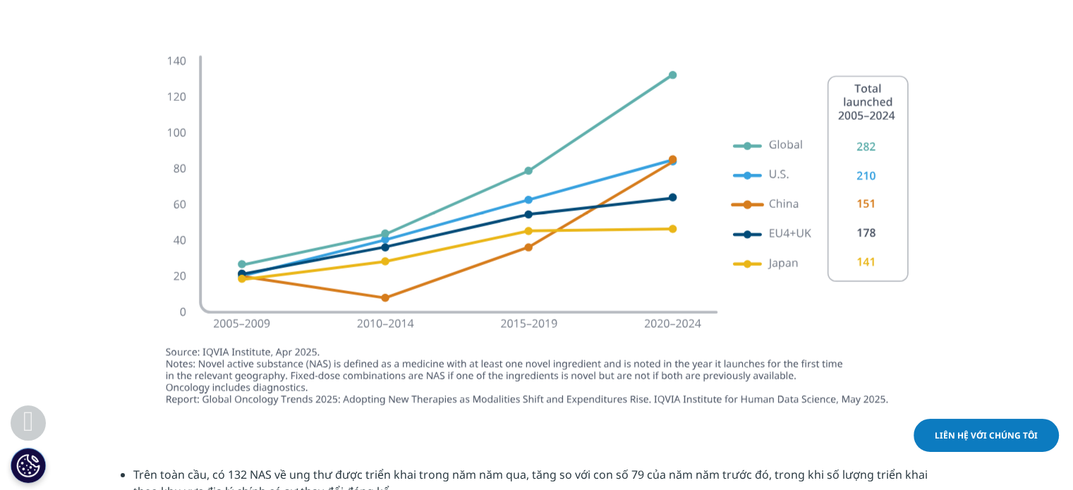
scroll to position [3622, 0]
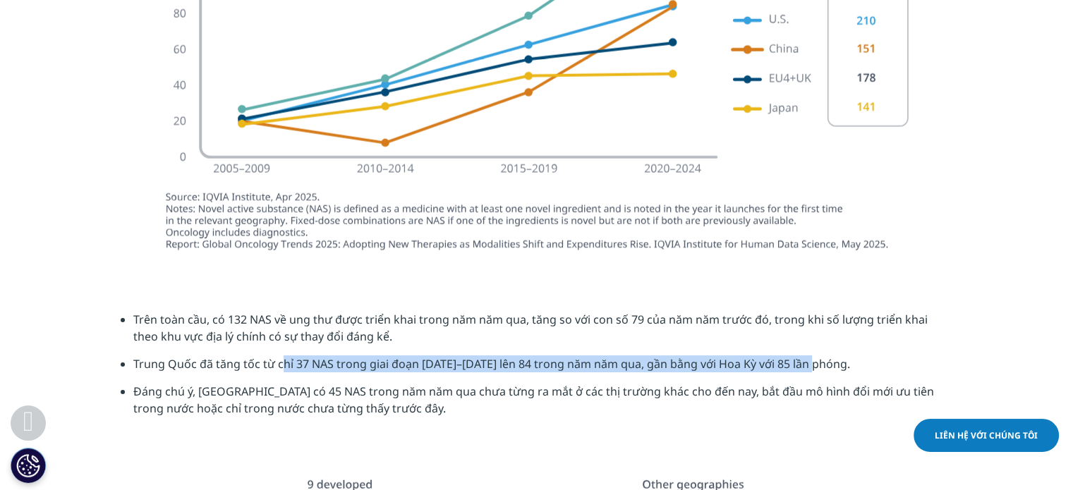
drag, startPoint x: 279, startPoint y: 361, endPoint x: 823, endPoint y: 363, distance: 544.1
click at [823, 363] on font "Trung Quốc đã tăng tốc từ chỉ 37 NAS trong giai đoạn 2015–2019 lên 84 trong năm…" at bounding box center [491, 364] width 717 height 16
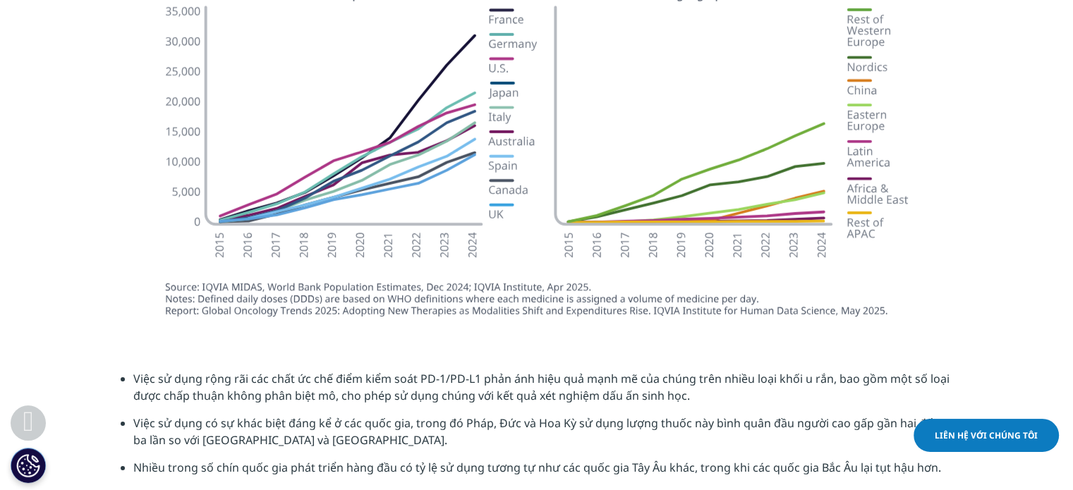
scroll to position [4187, 0]
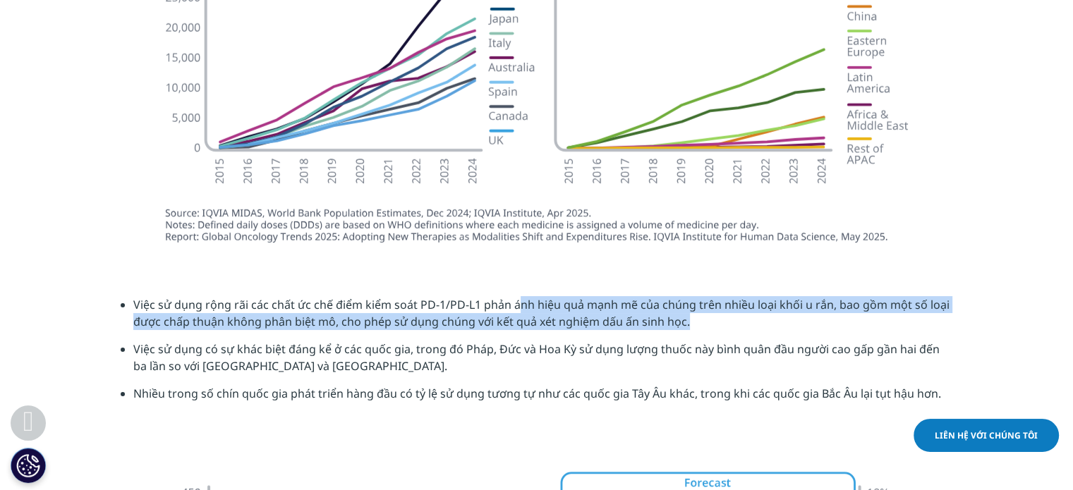
drag, startPoint x: 517, startPoint y: 307, endPoint x: 706, endPoint y: 332, distance: 191.5
click at [706, 332] on li "Việc sử dụng rộng rãi các chất ức chế điểm kiểm soát PD-1/PD-L1 phản ánh hiệu q…" at bounding box center [543, 318] width 820 height 44
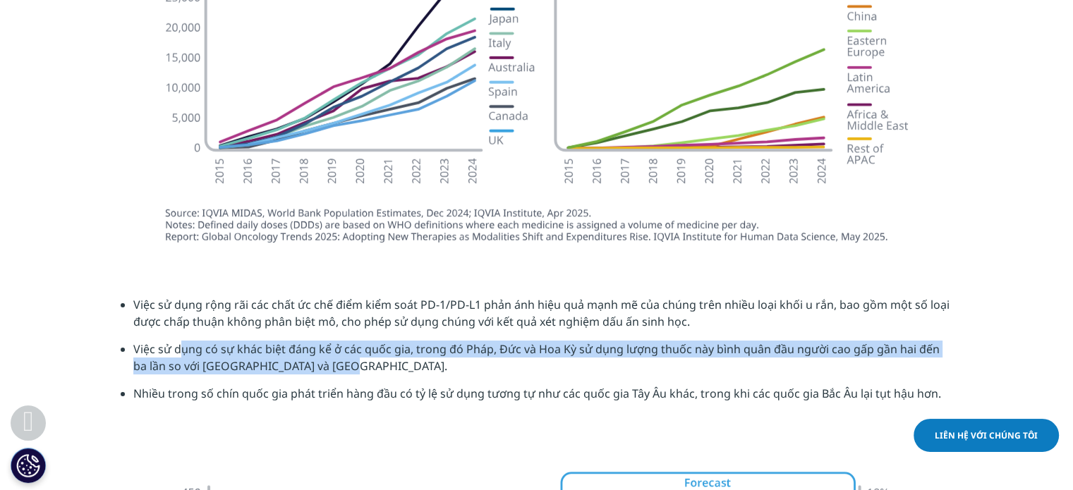
drag, startPoint x: 183, startPoint y: 346, endPoint x: 380, endPoint y: 358, distance: 196.5
click at [380, 358] on li "Việc sử dụng có sự khác biệt đáng kể ở các quốc gia, trong đó Pháp, Đức và Hoa …" at bounding box center [543, 363] width 820 height 44
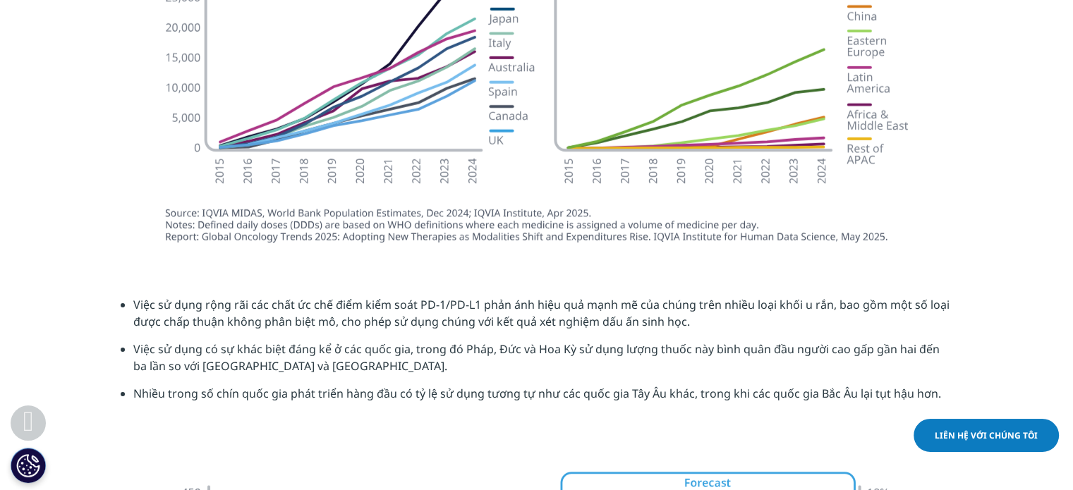
scroll to position [4257, 0]
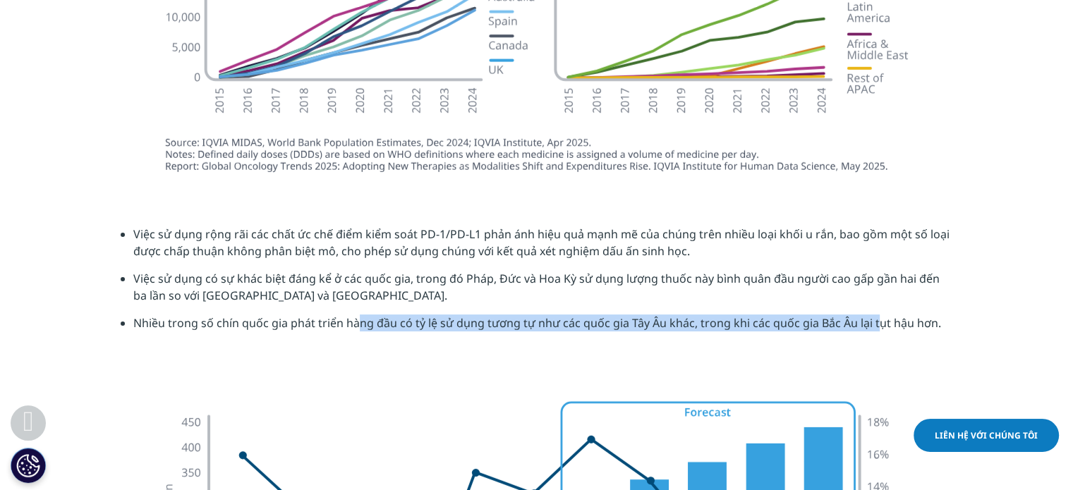
drag, startPoint x: 382, startPoint y: 327, endPoint x: 876, endPoint y: 317, distance: 494.1
click at [876, 317] on font "Nhiều trong số chín quốc gia phát triển hàng đầu có tỷ lệ sử dụng tương tự như …" at bounding box center [537, 323] width 808 height 16
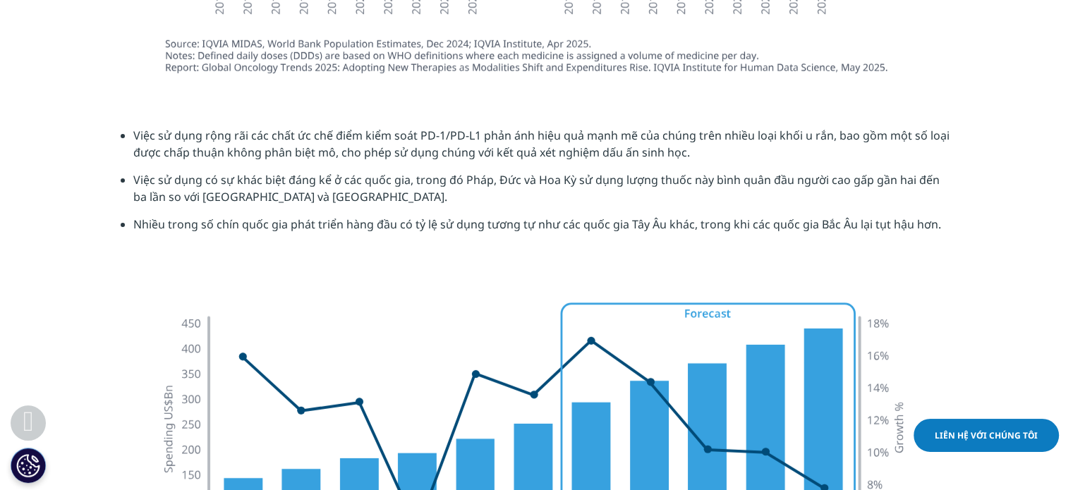
scroll to position [4539, 0]
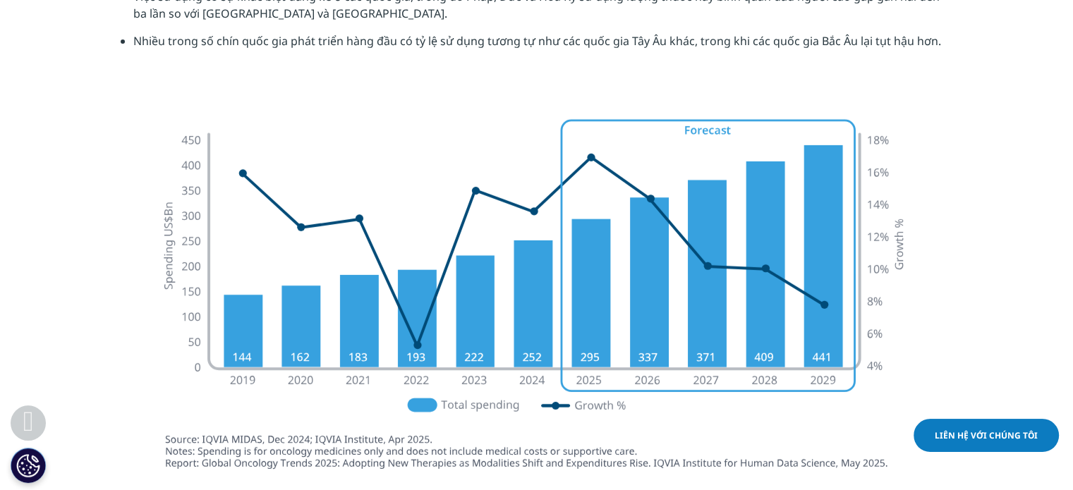
click at [595, 227] on img at bounding box center [537, 292] width 790 height 394
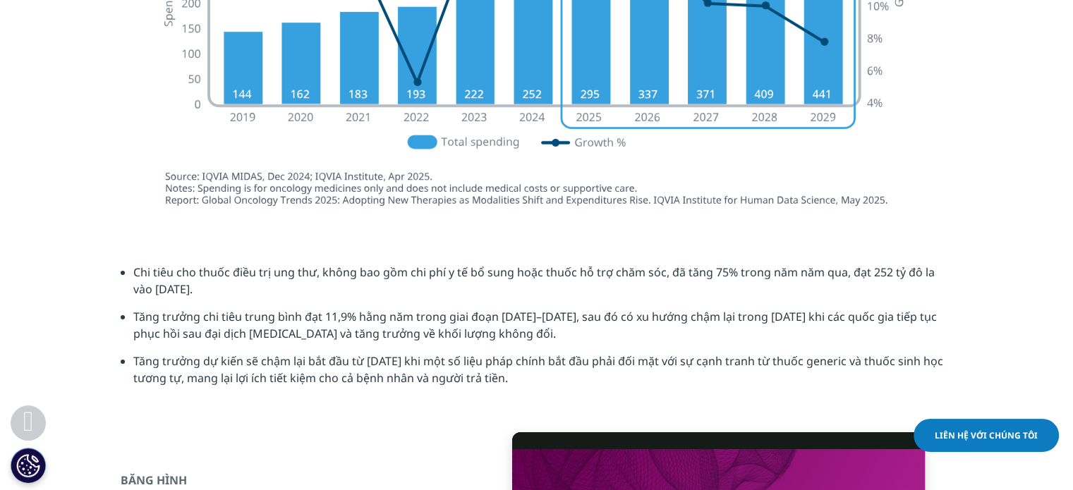
scroll to position [4892, 0]
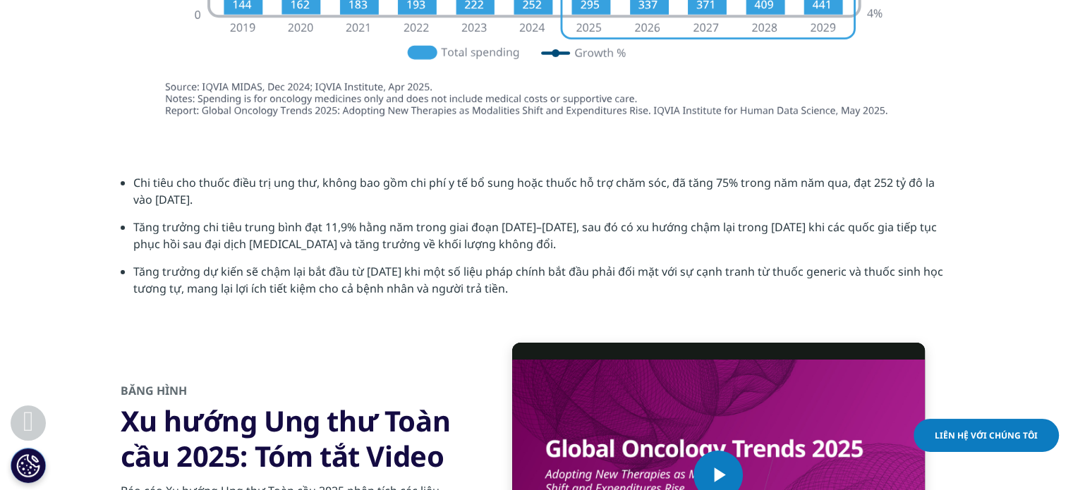
drag, startPoint x: 138, startPoint y: 183, endPoint x: 234, endPoint y: 214, distance: 100.9
click at [234, 214] on li "Chi tiêu cho thuốc điều trị ung thư, không bao gồm chi phí y tế bổ sung hoặc th…" at bounding box center [543, 196] width 820 height 44
drag, startPoint x: 315, startPoint y: 271, endPoint x: 660, endPoint y: 300, distance: 346.3
click at [660, 300] on li "Tăng trưởng dự kiến ​​sẽ chậm lại bắt đầu từ [DATE] khi một số liệu pháp chính …" at bounding box center [543, 285] width 820 height 44
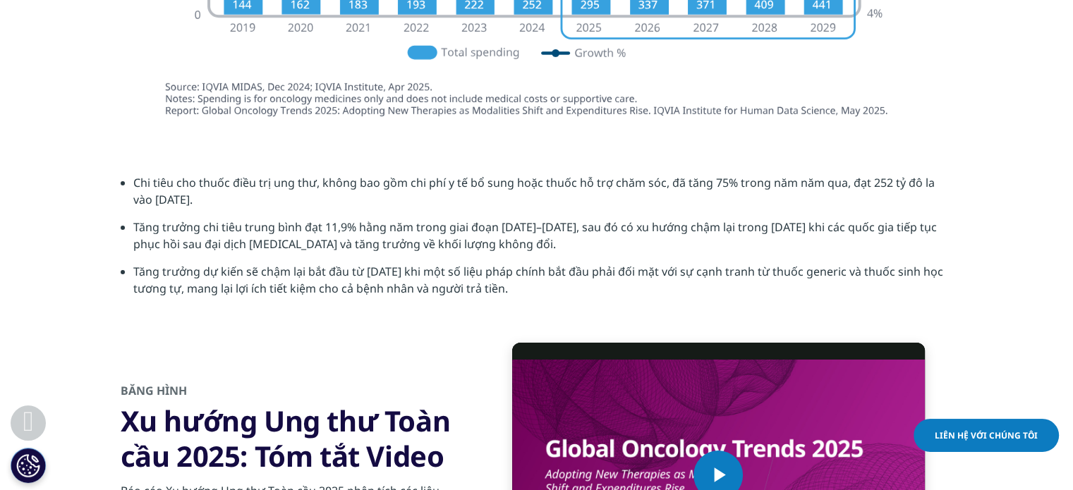
click at [660, 300] on li "Tăng trưởng dự kiến ​​sẽ chậm lại bắt đầu từ [DATE] khi một số liệu pháp chính …" at bounding box center [543, 285] width 820 height 44
drag, startPoint x: 133, startPoint y: 267, endPoint x: 622, endPoint y: 291, distance: 489.6
click at [622, 291] on li "Tăng trưởng dự kiến ​​sẽ chậm lại bắt đầu từ [DATE] khi một số liệu pháp chính …" at bounding box center [543, 285] width 820 height 44
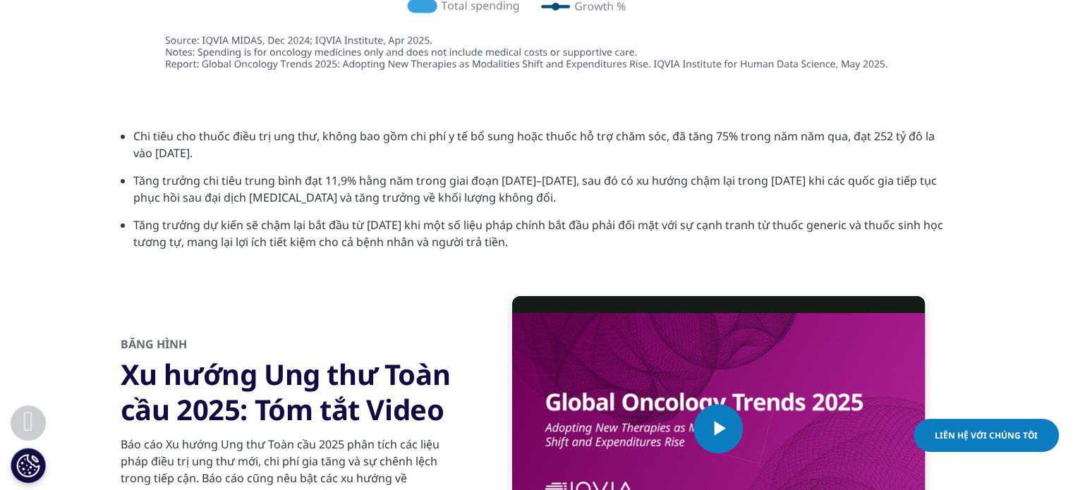
scroll to position [4963, 0]
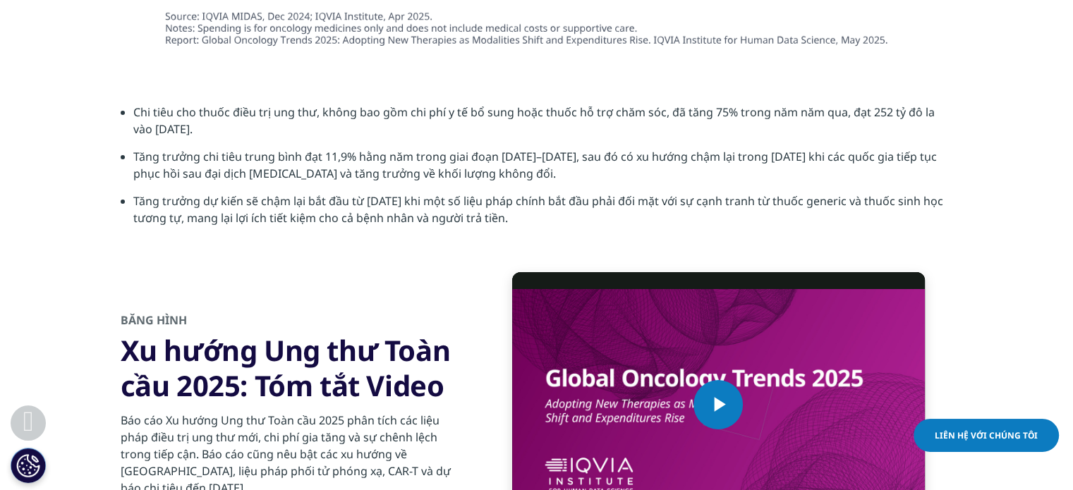
copy font "Tăng trưởng dự kiến ​​sẽ chậm lại bắt đầu từ [DATE] khi một số liệu pháp chính …"
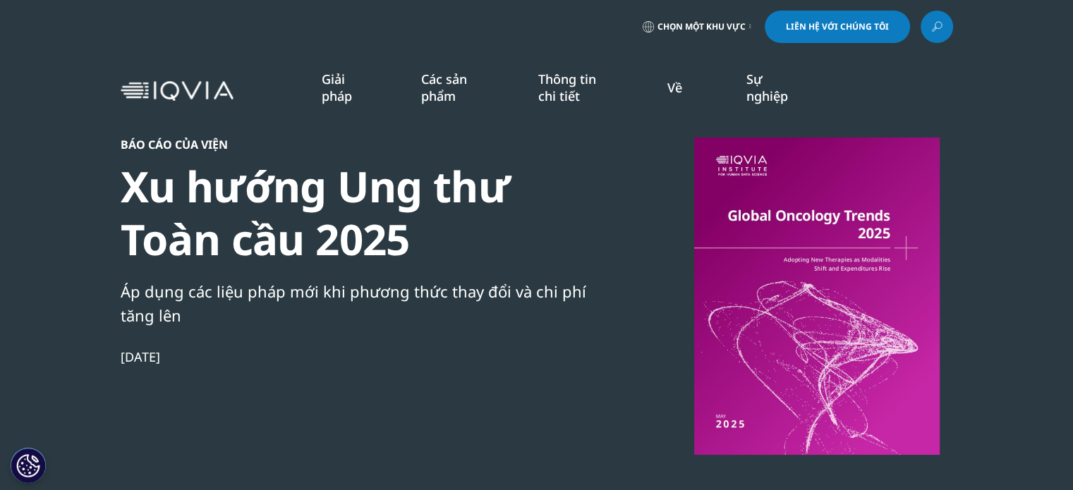
scroll to position [779, 833]
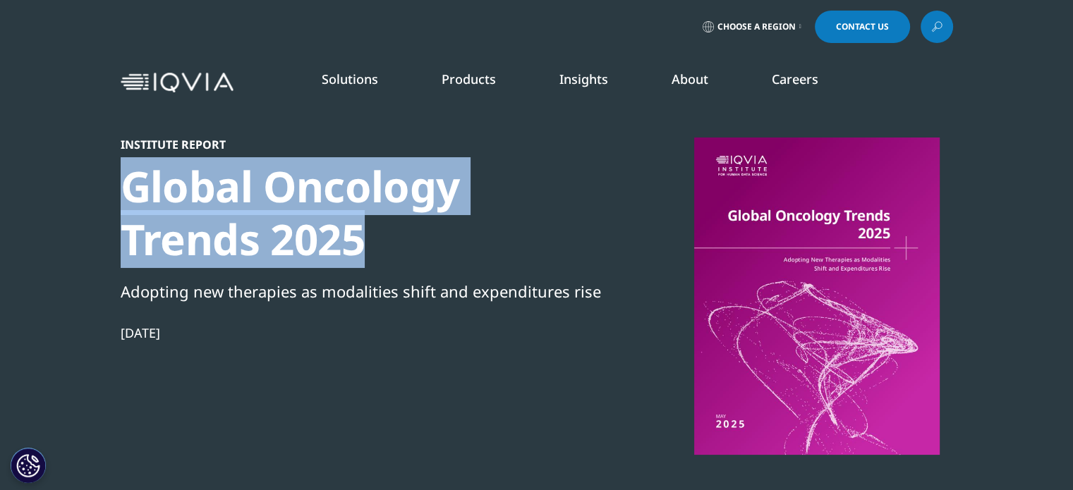
drag, startPoint x: 361, startPoint y: 234, endPoint x: 131, endPoint y: 183, distance: 235.6
click at [131, 183] on div "Global Oncology Trends 2025" at bounding box center [363, 213] width 484 height 106
copy div "Global Oncology Trends 2025"
click at [526, 286] on link "Promotional Engagement" at bounding box center [415, 282] width 249 height 16
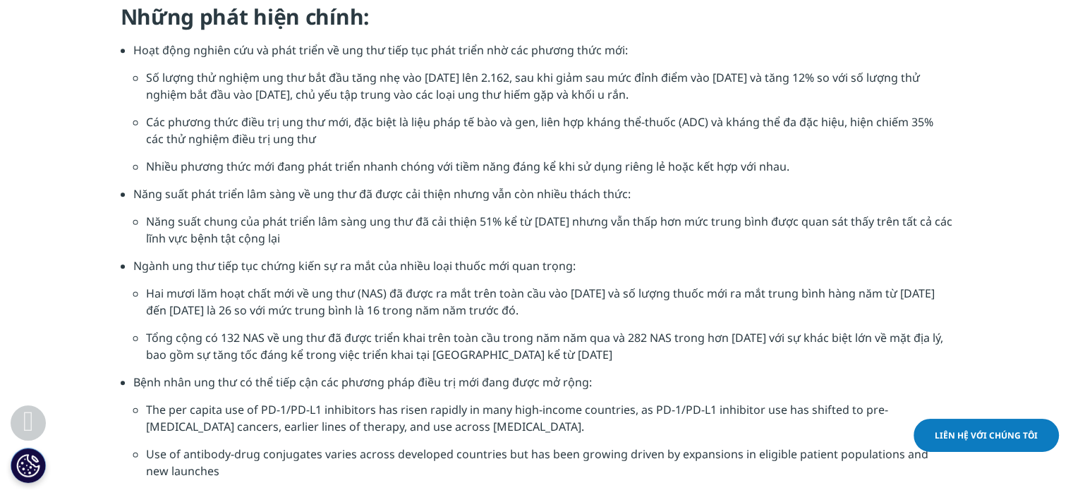
scroll to position [1552, 0]
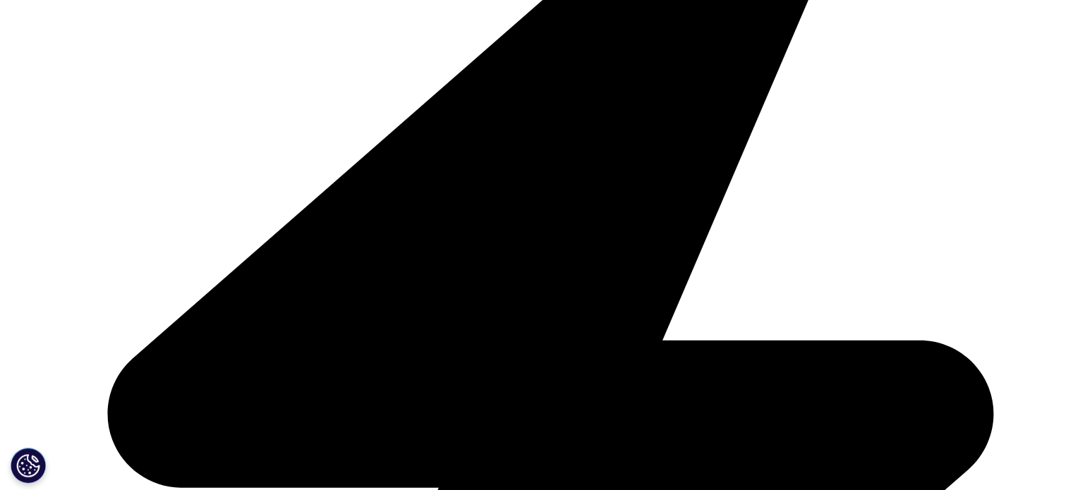
scroll to position [776, 0]
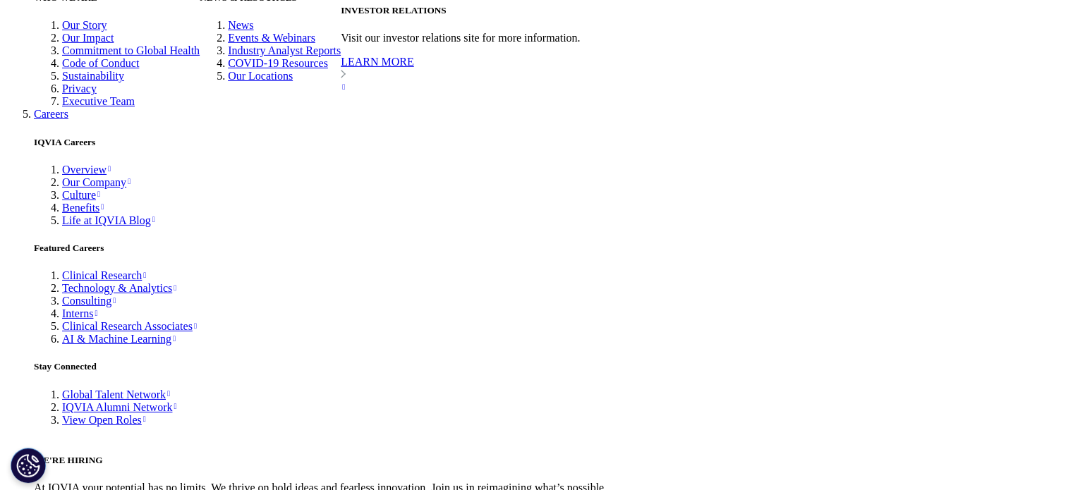
scroll to position [4728, 0]
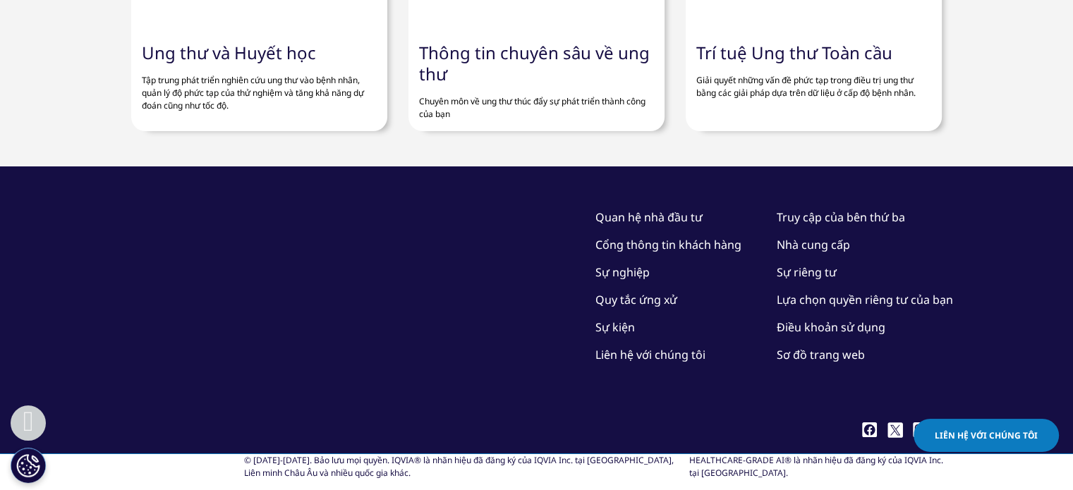
drag, startPoint x: 476, startPoint y: 252, endPoint x: 576, endPoint y: 265, distance: 100.3
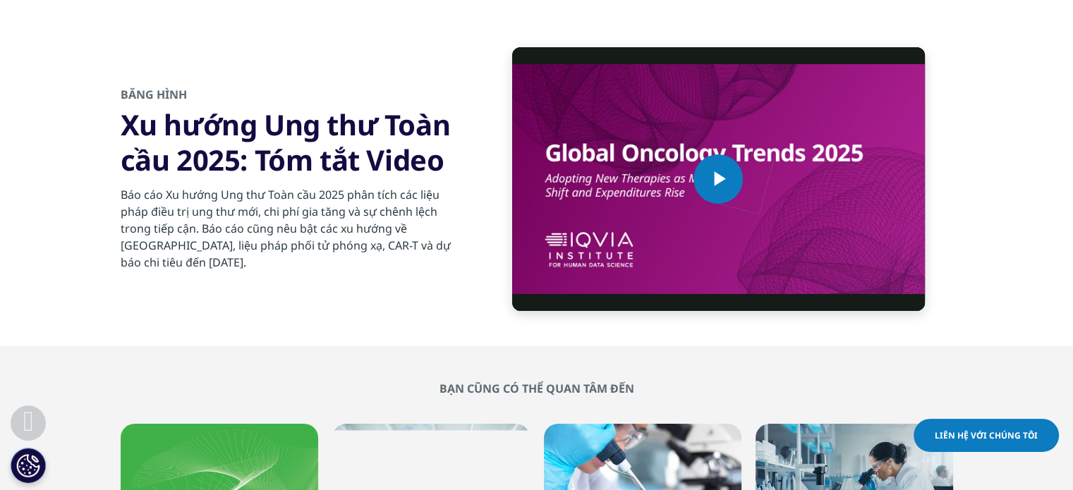
drag, startPoint x: 570, startPoint y: 248, endPoint x: 768, endPoint y: 284, distance: 200.8
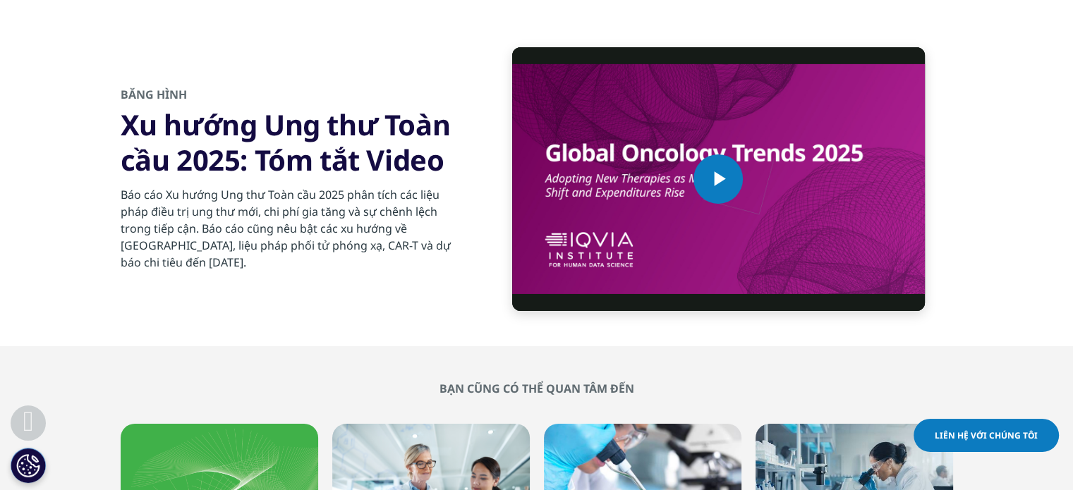
drag, startPoint x: 324, startPoint y: 298, endPoint x: 353, endPoint y: 301, distance: 29.0
copy font "11,9%"
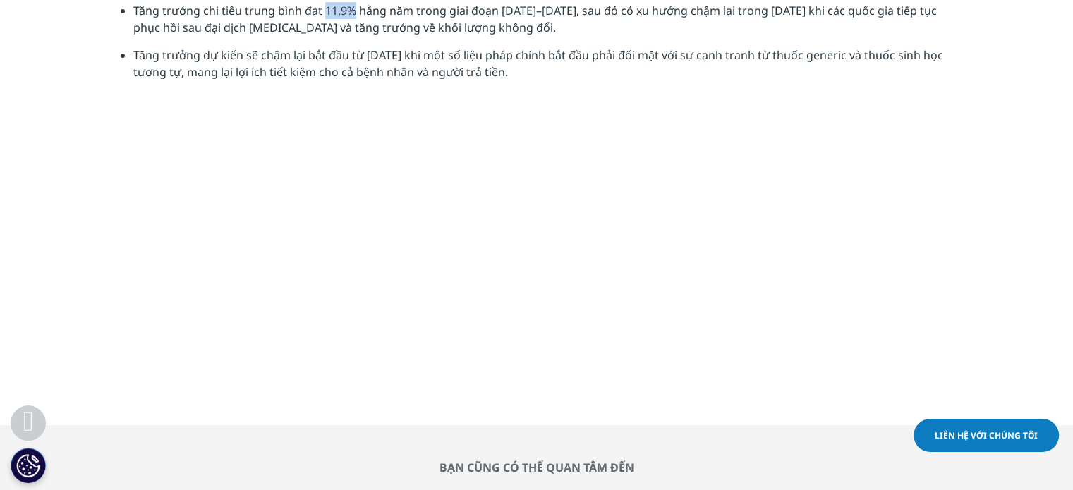
scroll to position [4657, 0]
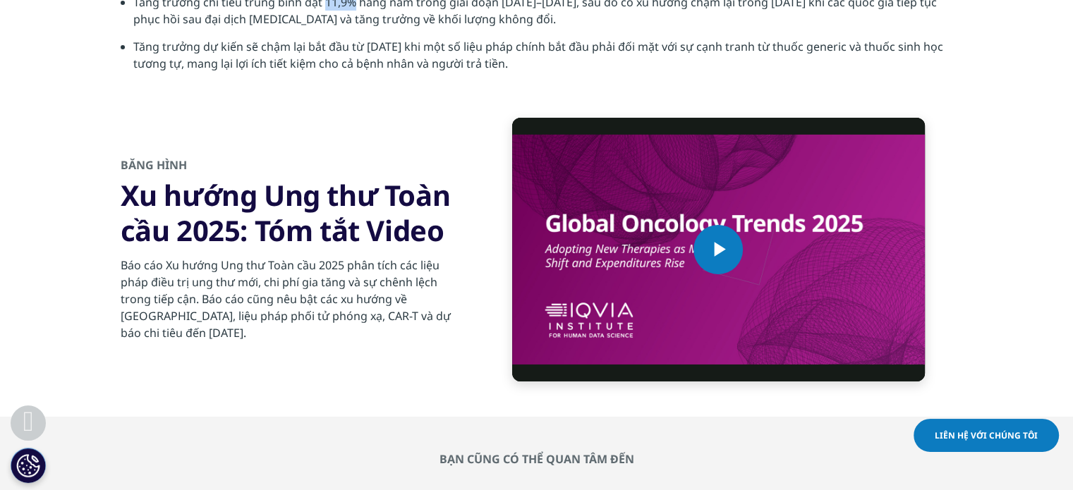
drag, startPoint x: 347, startPoint y: 373, endPoint x: 339, endPoint y: 373, distance: 8.5
click at [347, 27] on font "Tăng trưởng chi tiêu trung bình đạt 11,9% hằng năm trong giai đoạn [DATE]–[DATE…" at bounding box center [535, 10] width 804 height 32
drag, startPoint x: 134, startPoint y: 369, endPoint x: 555, endPoint y: 368, distance: 420.6
click at [555, 27] on font "Tăng trưởng chi tiêu trung bình đạt 11,9% hằng năm trong giai đoạn [DATE]–[DATE…" at bounding box center [535, 10] width 804 height 32
copy font "Tăng trưởng chi tiêu trung bình đạt 11,9% hằng năm trong giai đoạn [DATE]–[DATE]"
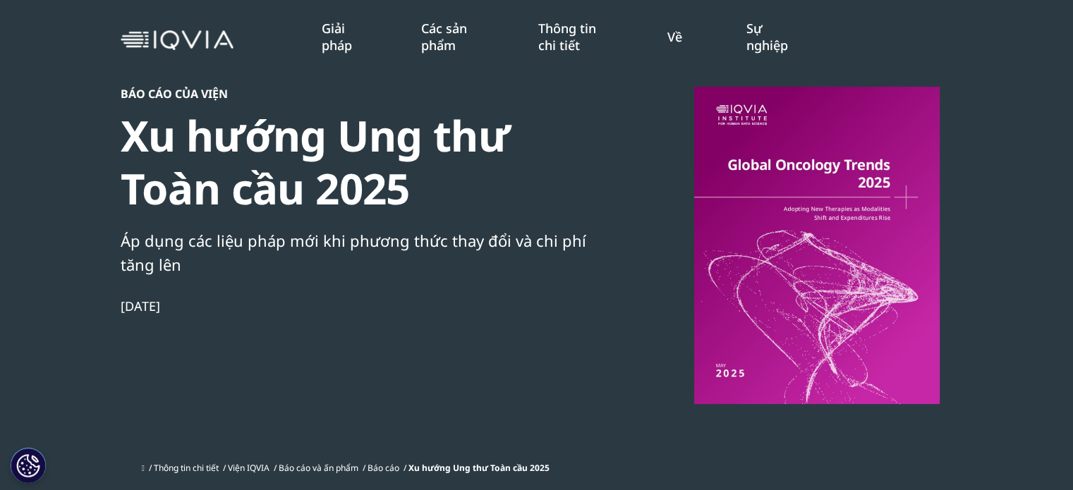
scroll to position [0, 0]
